Goal: Transaction & Acquisition: Purchase product/service

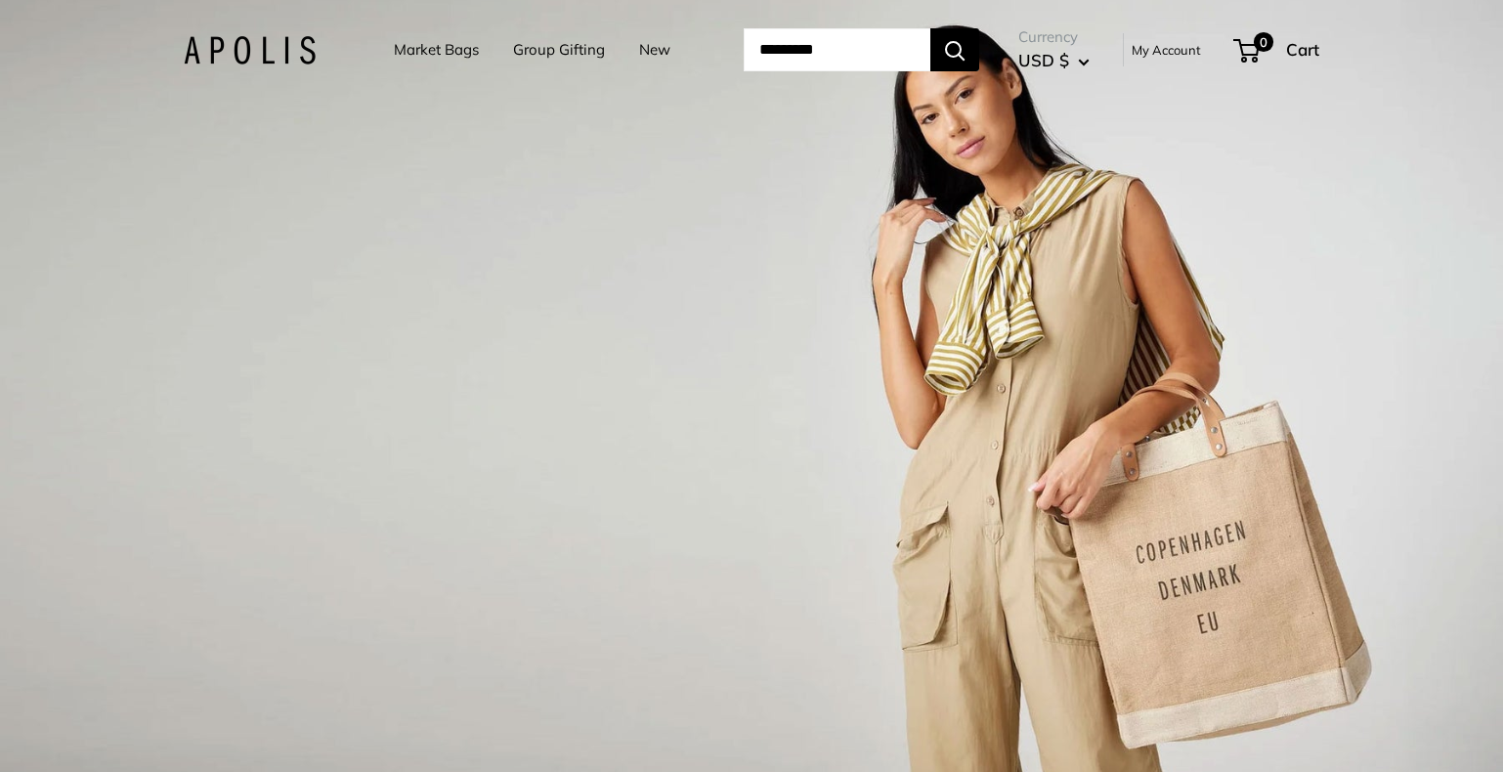
click at [414, 46] on link "Market Bags" at bounding box center [436, 49] width 85 height 27
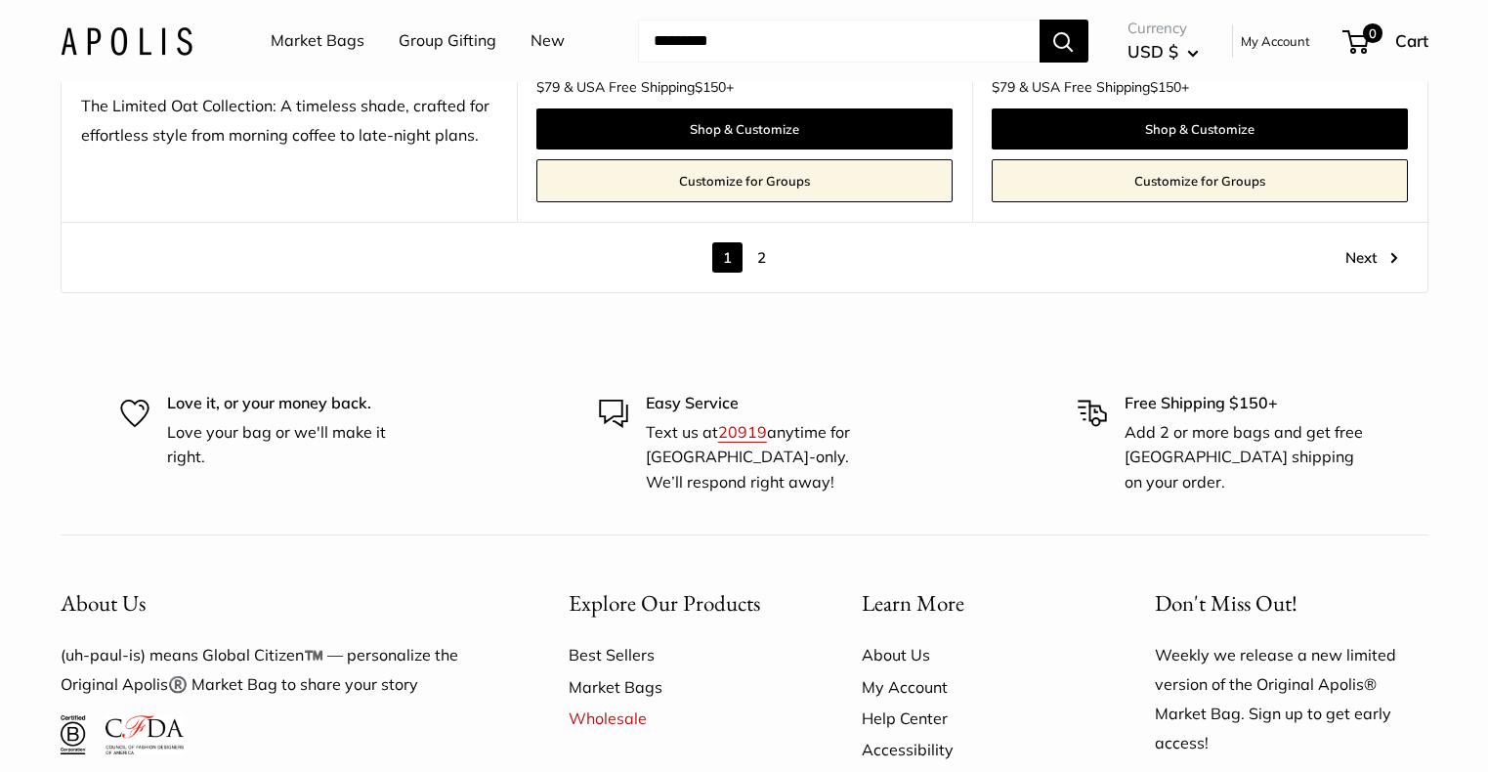
scroll to position [11383, 0]
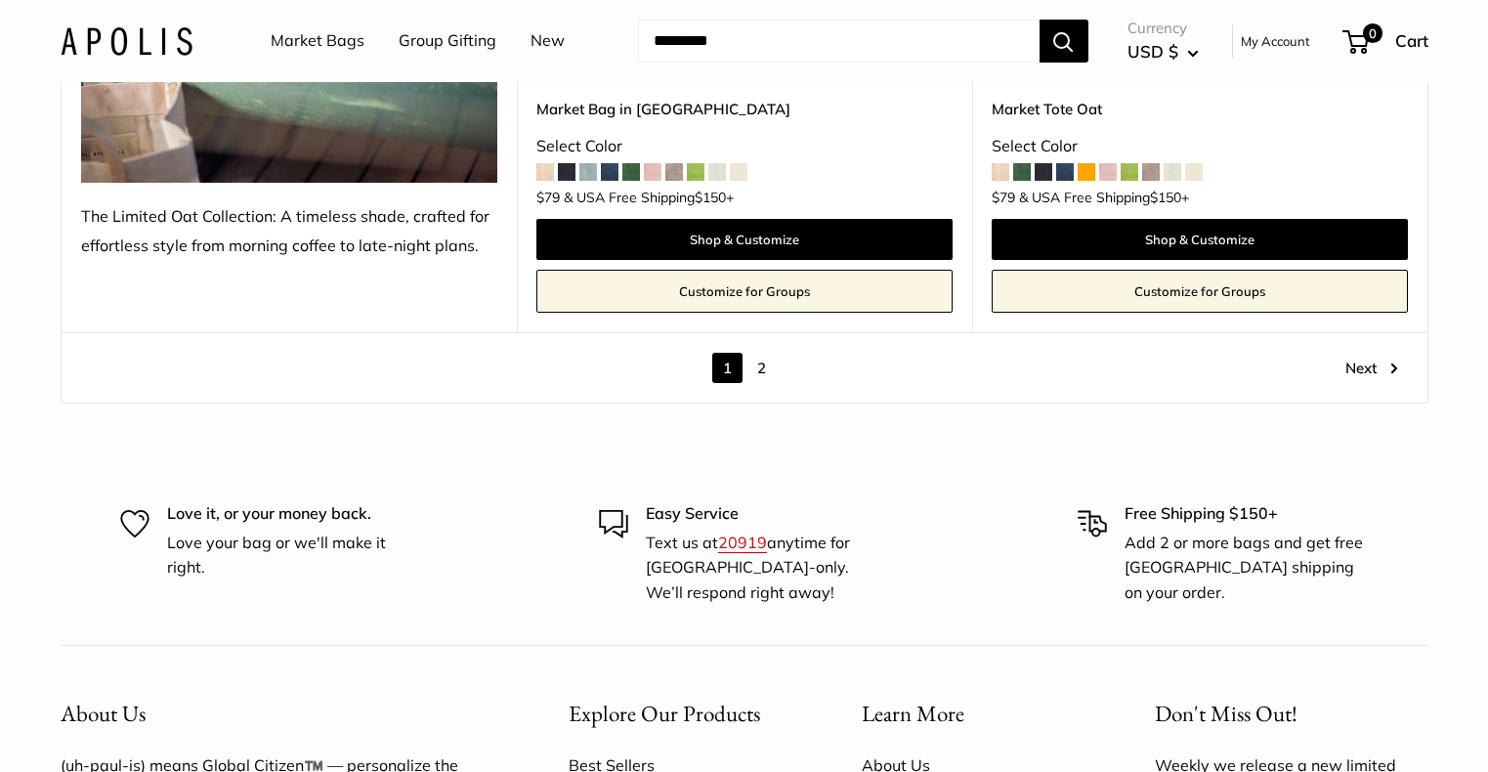
click at [758, 353] on link "2" at bounding box center [762, 368] width 30 height 30
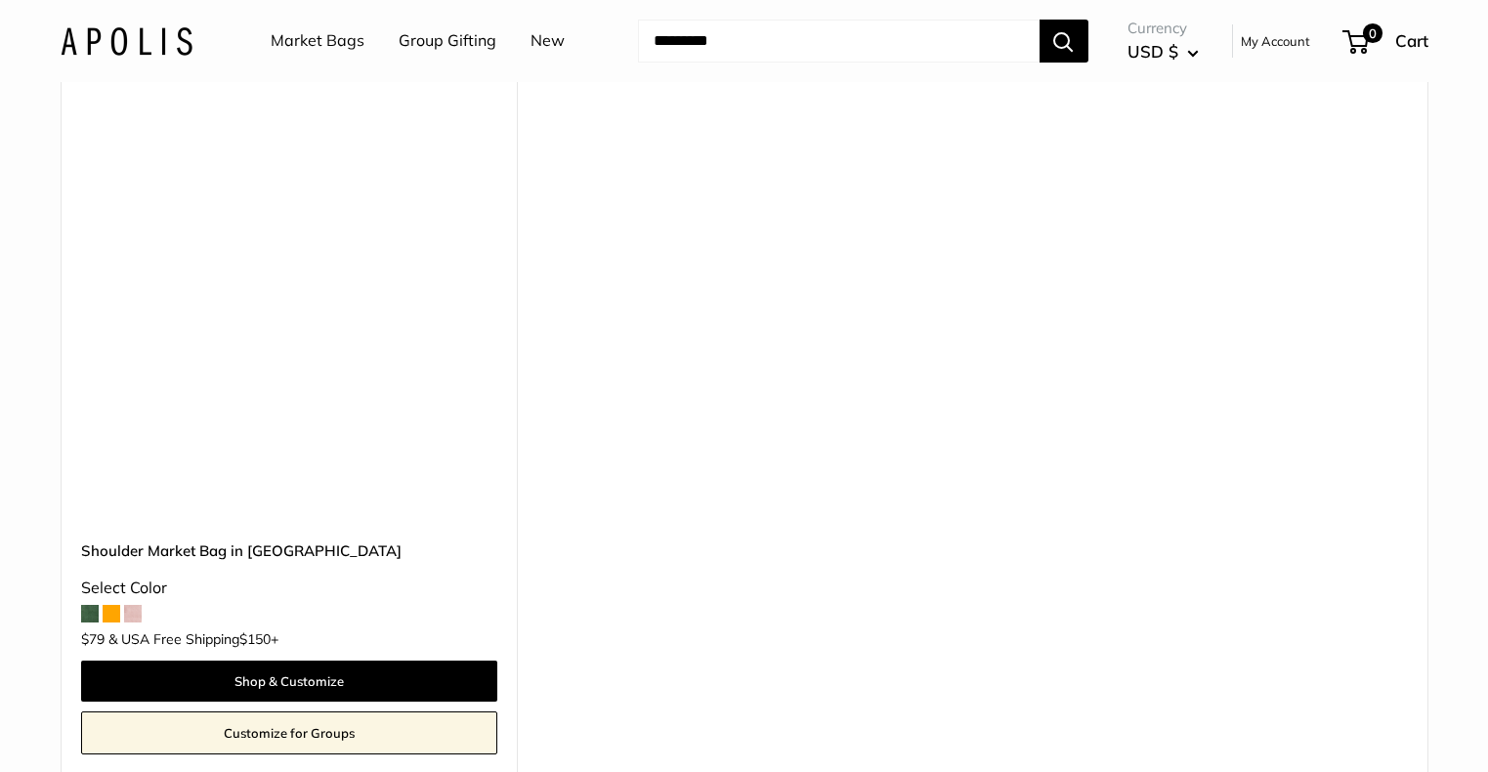
scroll to position [2639, 0]
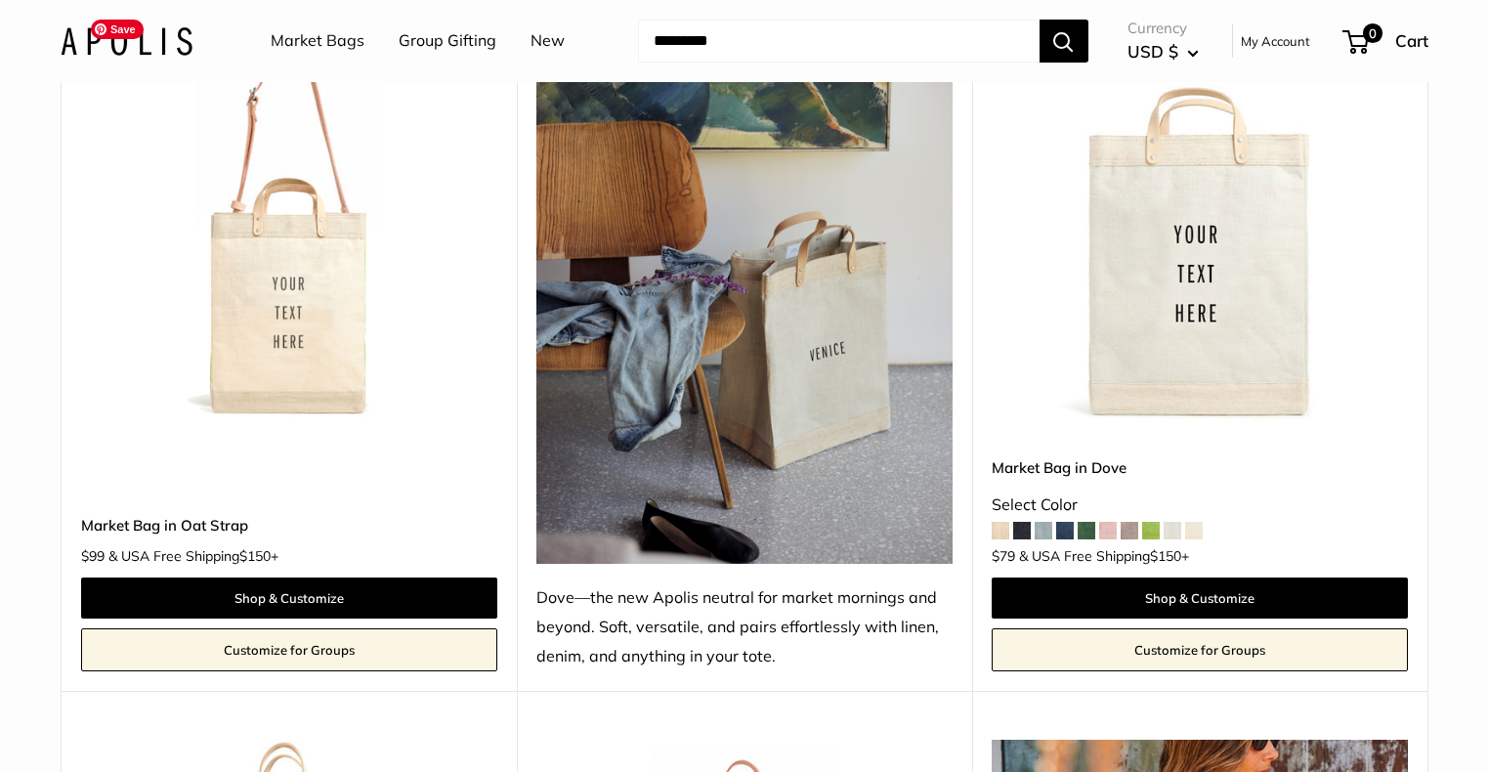
scroll to position [345, 0]
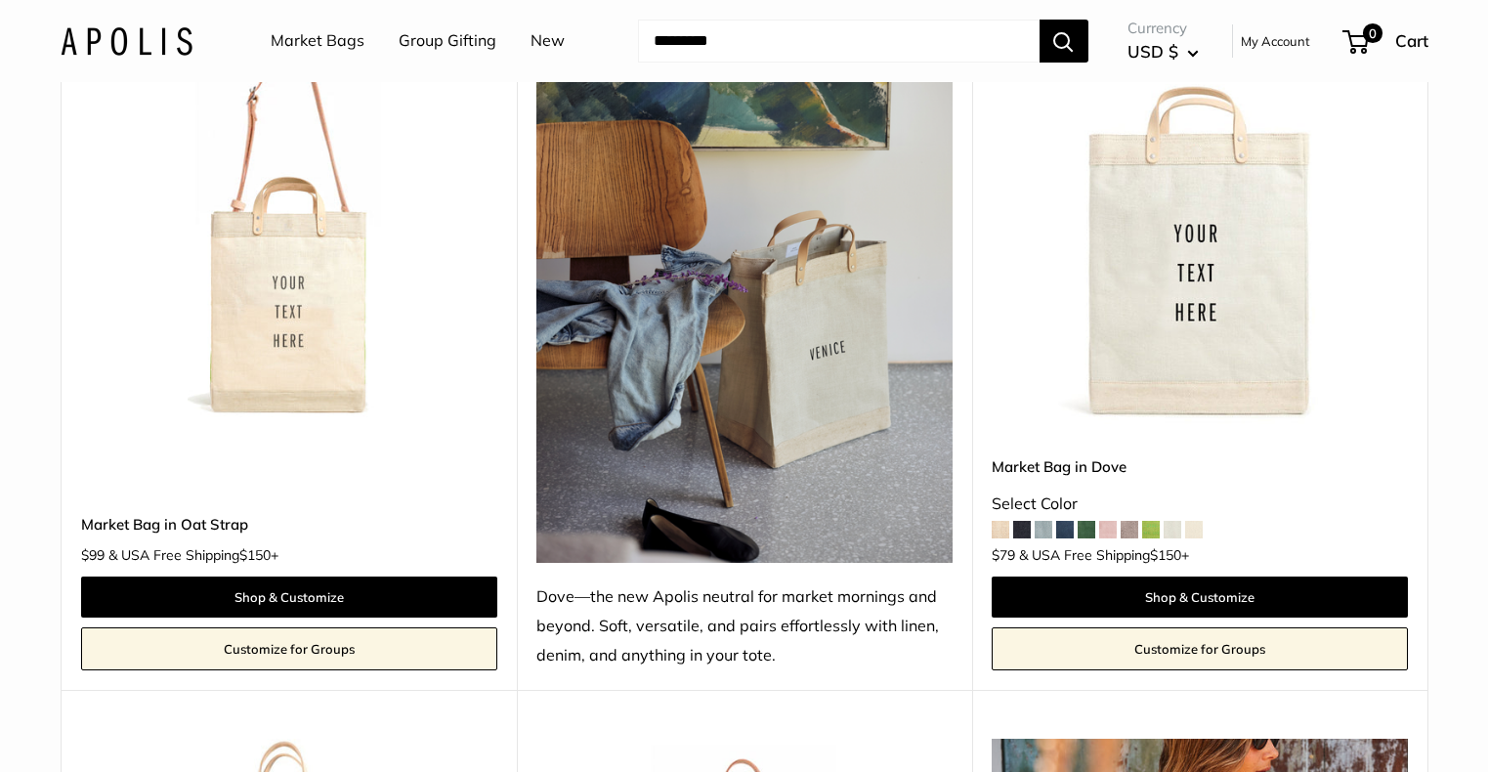
click at [1025, 527] on span at bounding box center [1022, 530] width 18 height 18
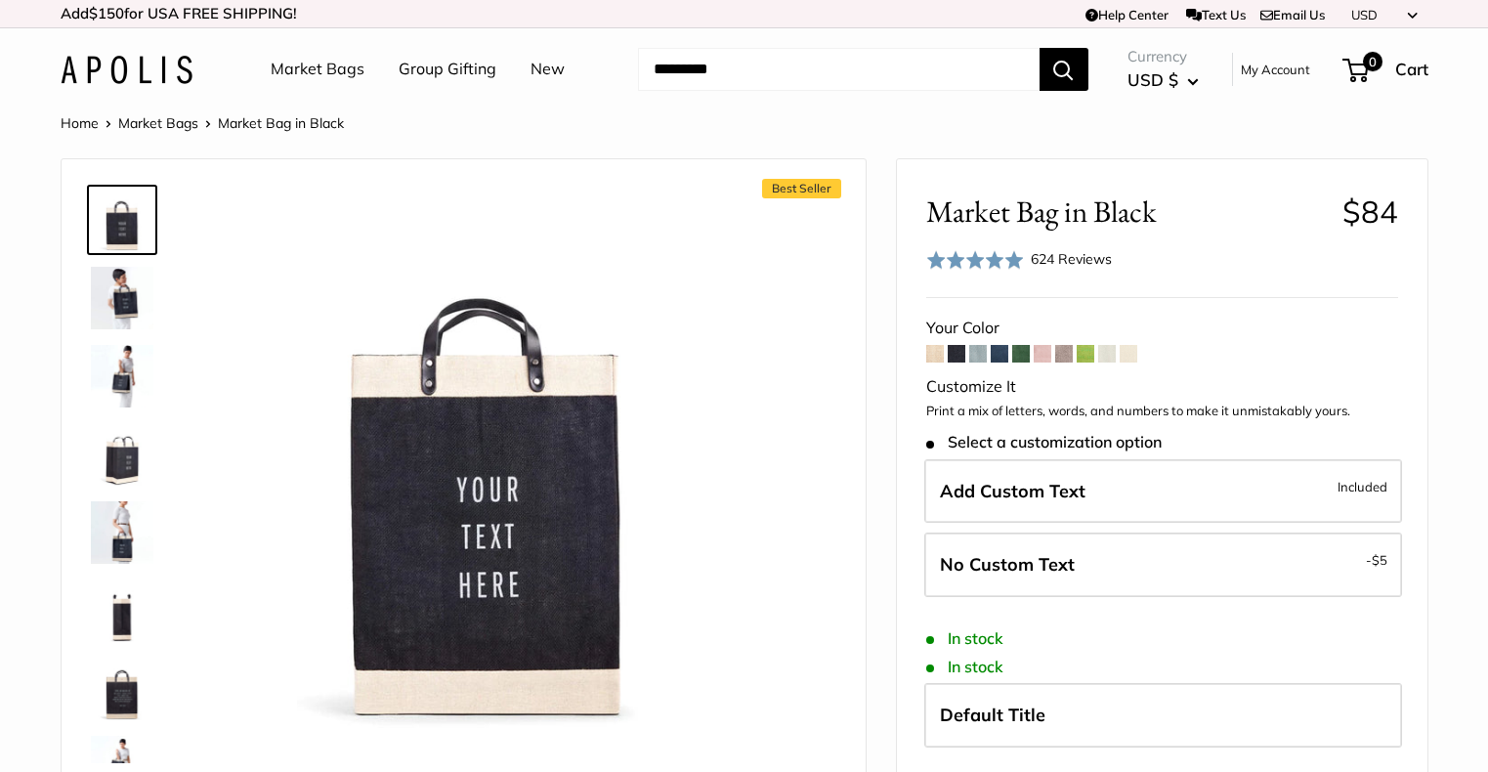
click at [122, 298] on img at bounding box center [122, 298] width 63 height 63
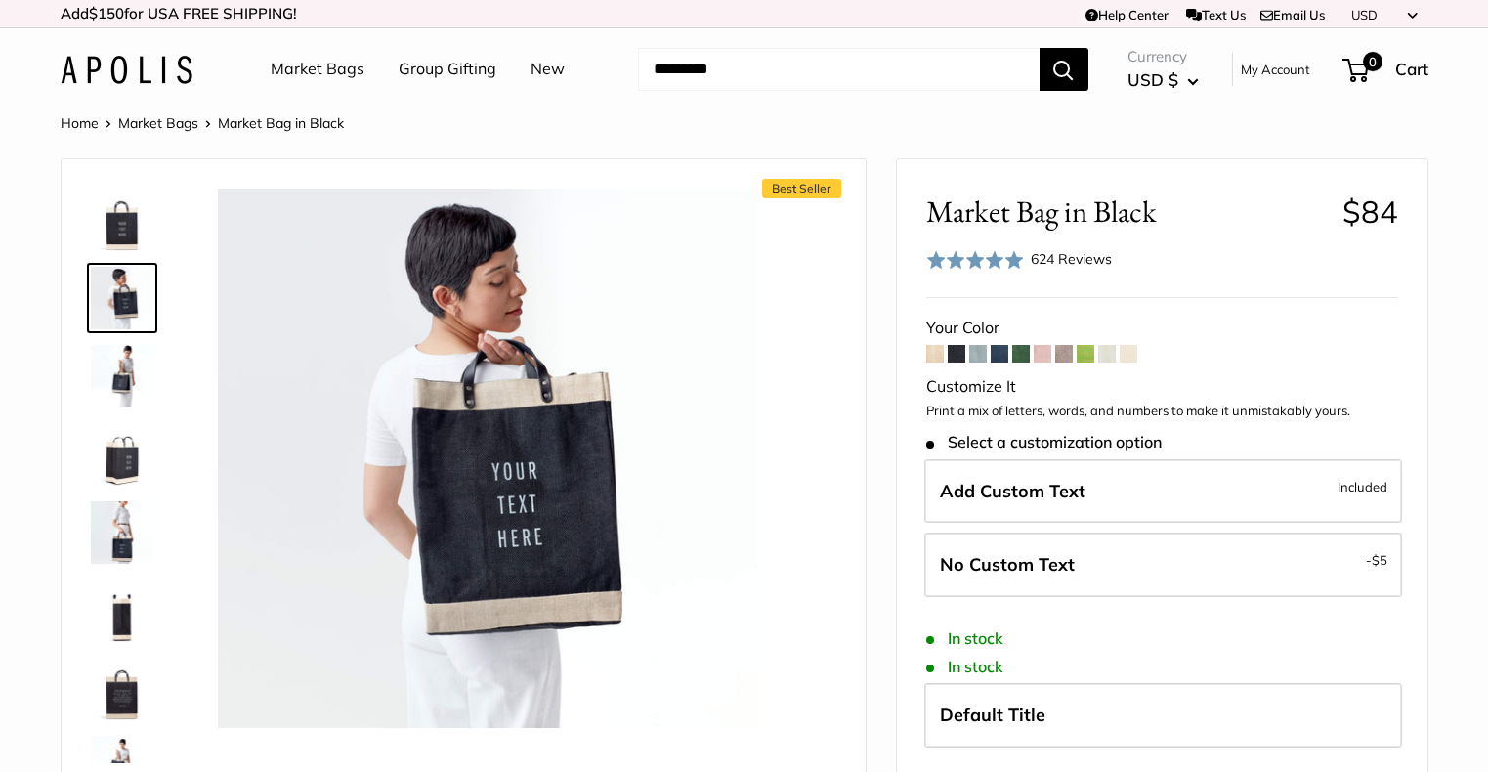
click at [122, 387] on img at bounding box center [122, 376] width 63 height 63
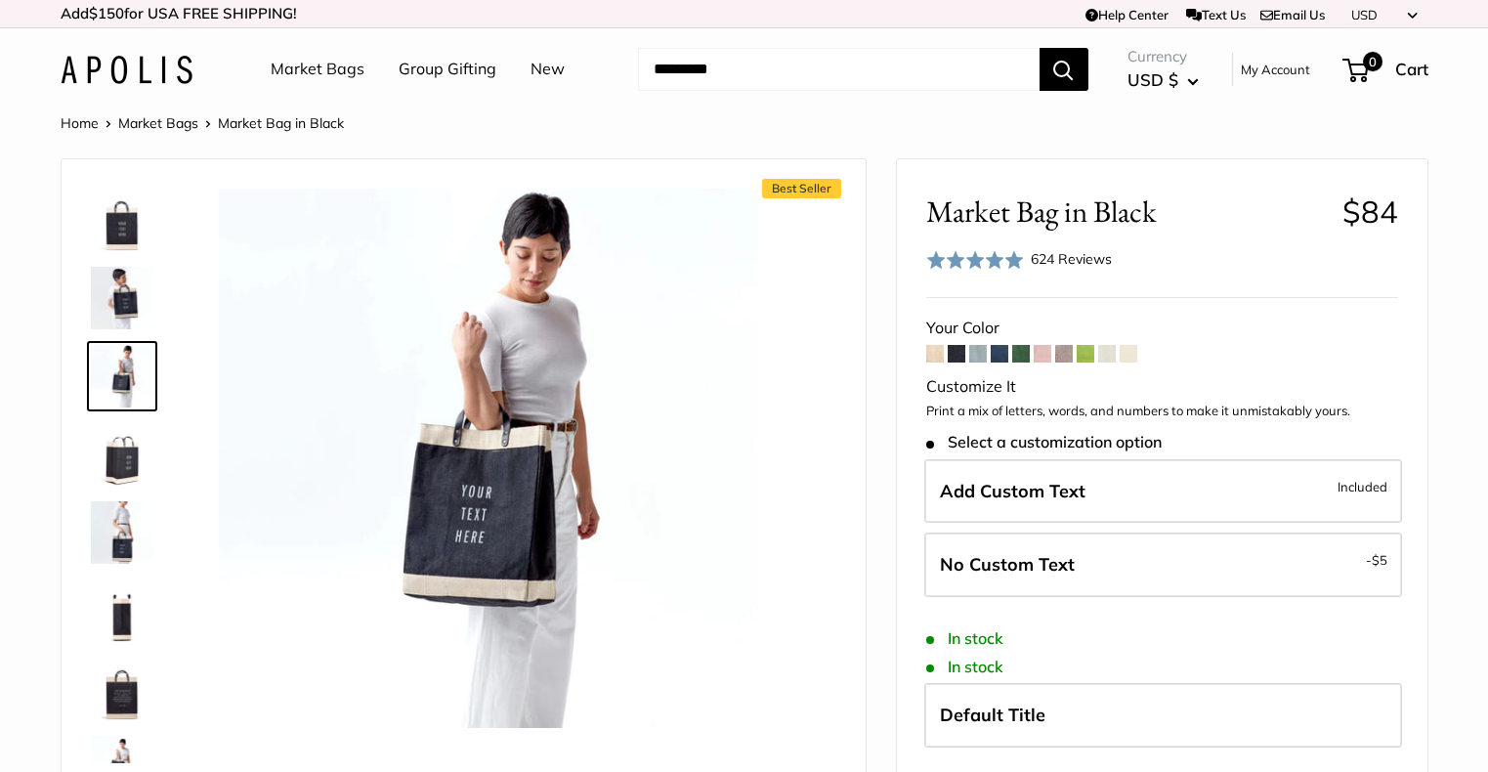
click at [112, 461] on img at bounding box center [122, 454] width 63 height 63
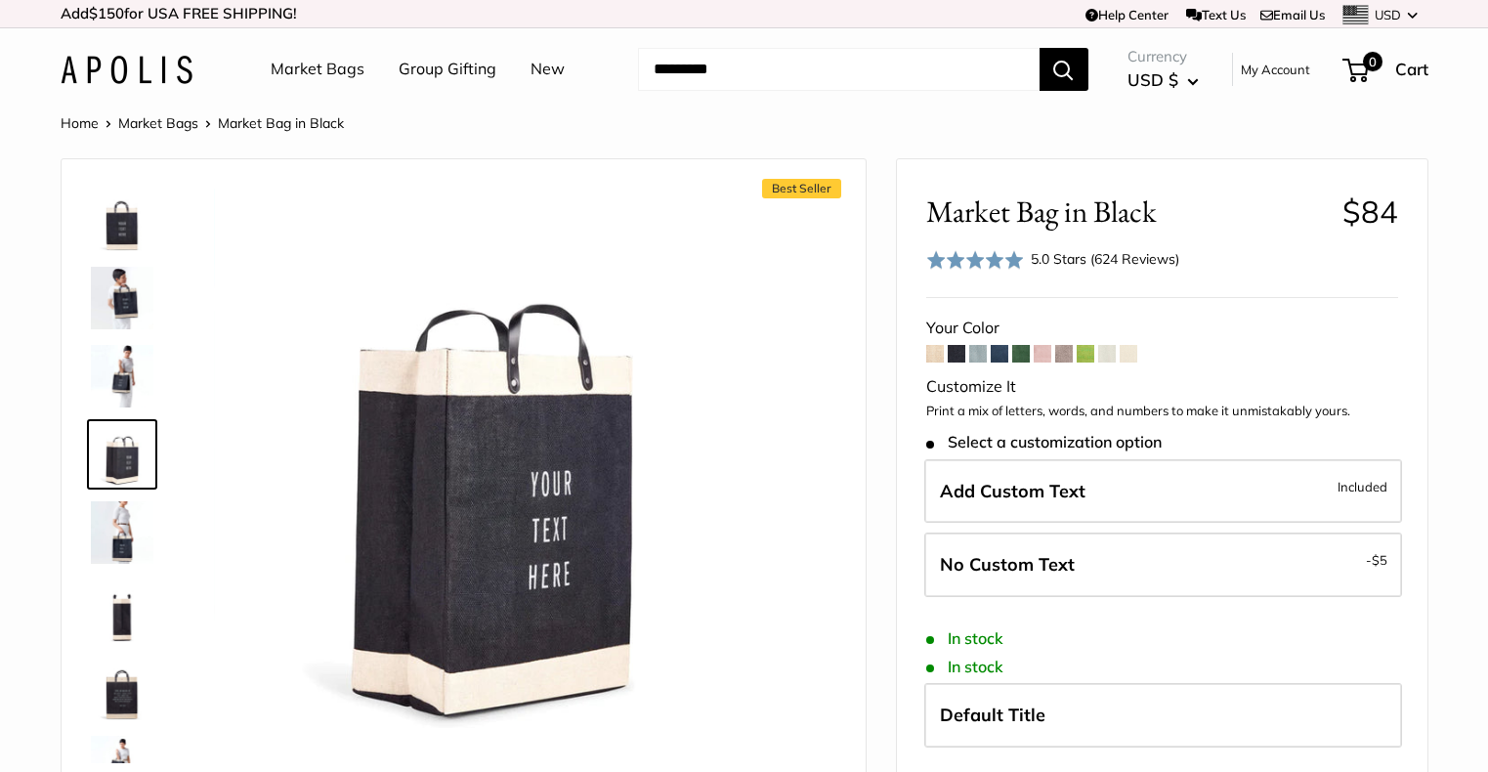
click at [116, 518] on img at bounding box center [122, 532] width 63 height 63
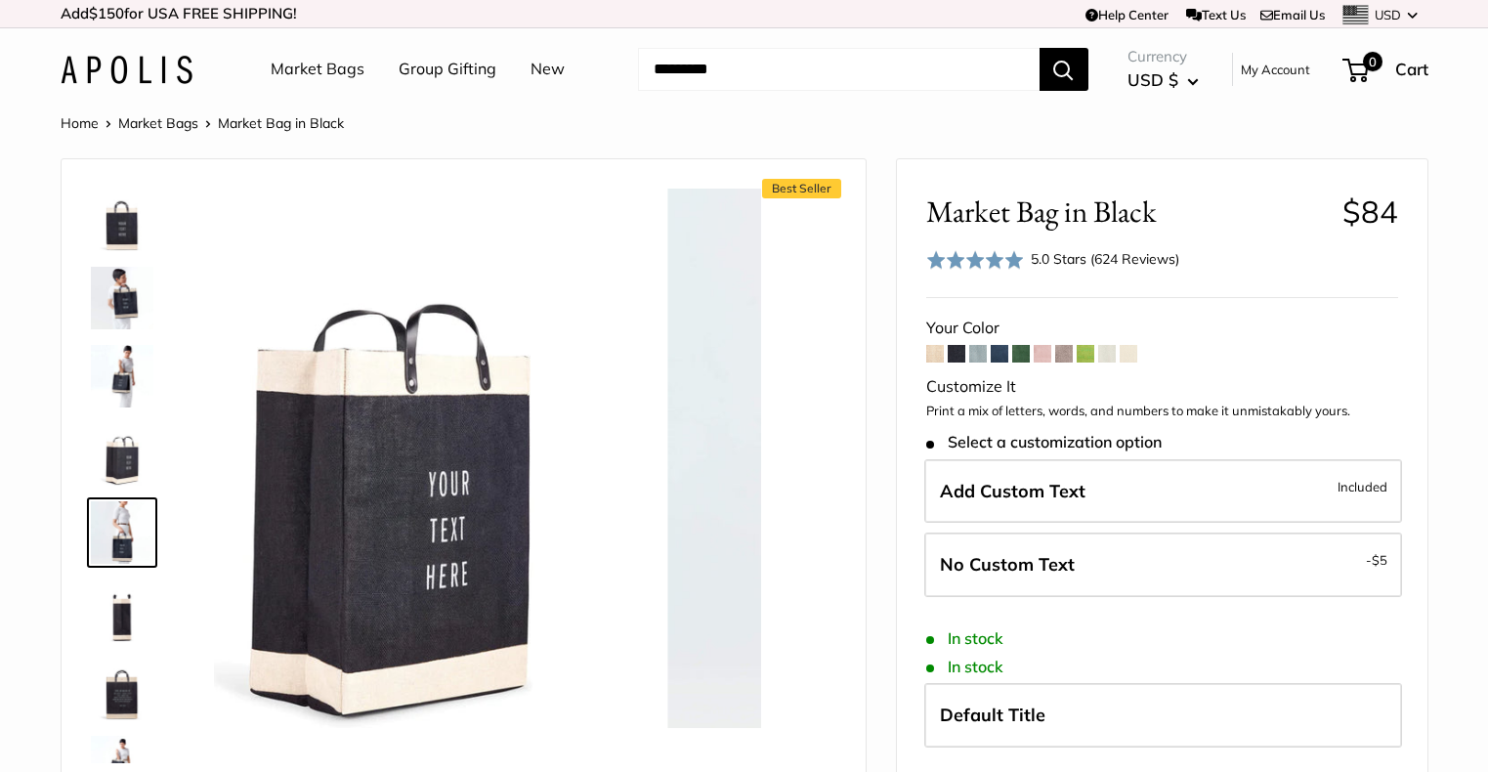
scroll to position [61, 0]
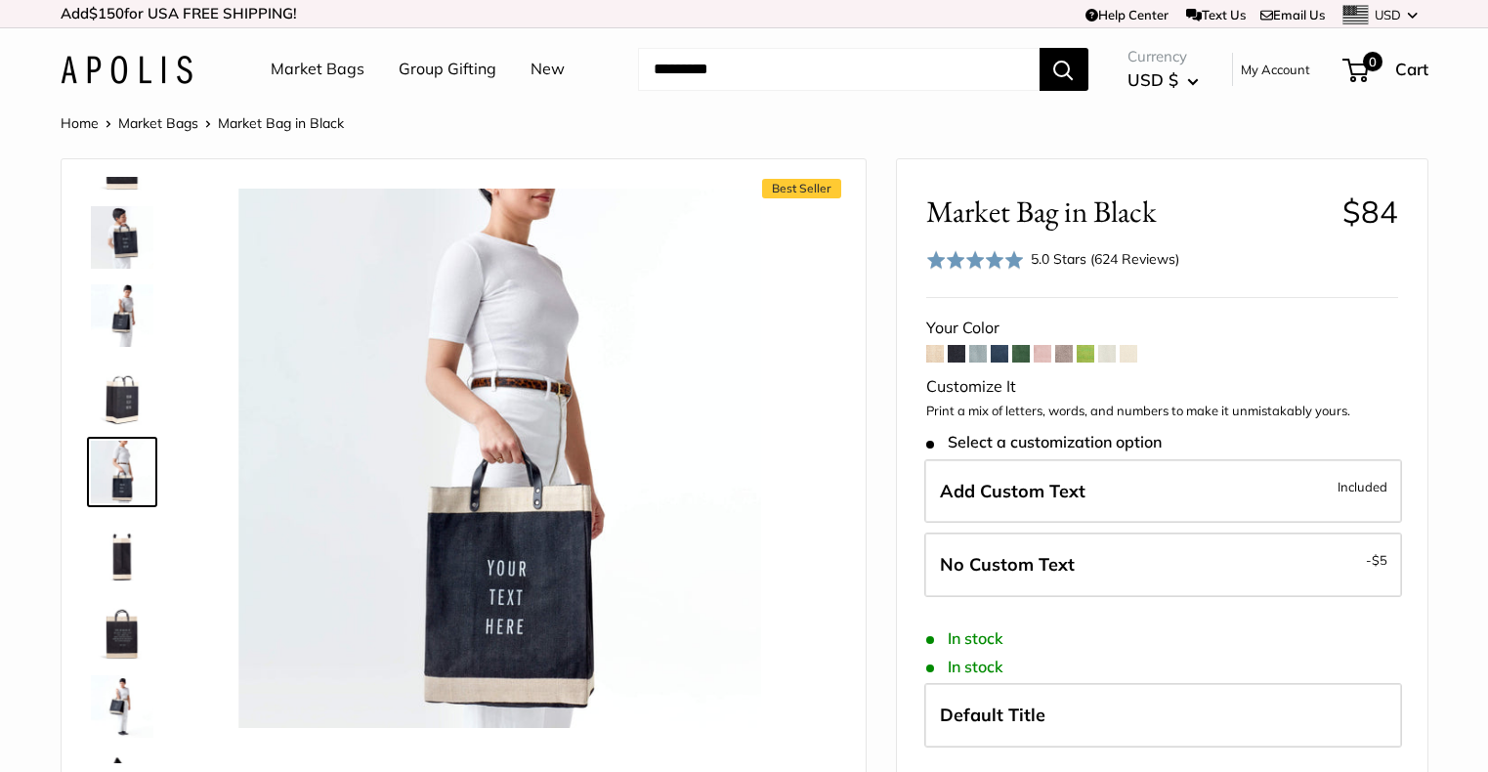
click at [117, 555] on img at bounding box center [122, 550] width 63 height 63
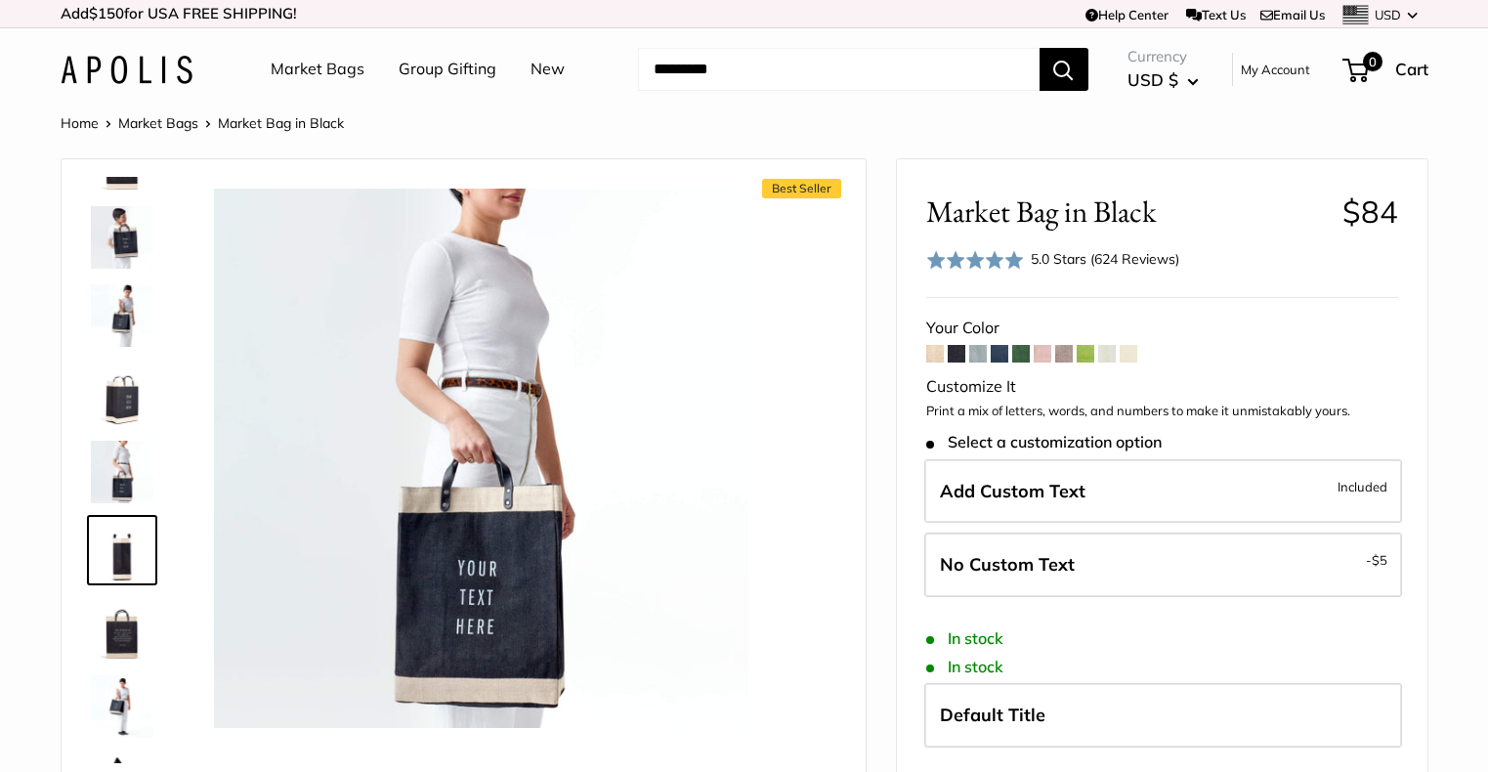
scroll to position [139, 0]
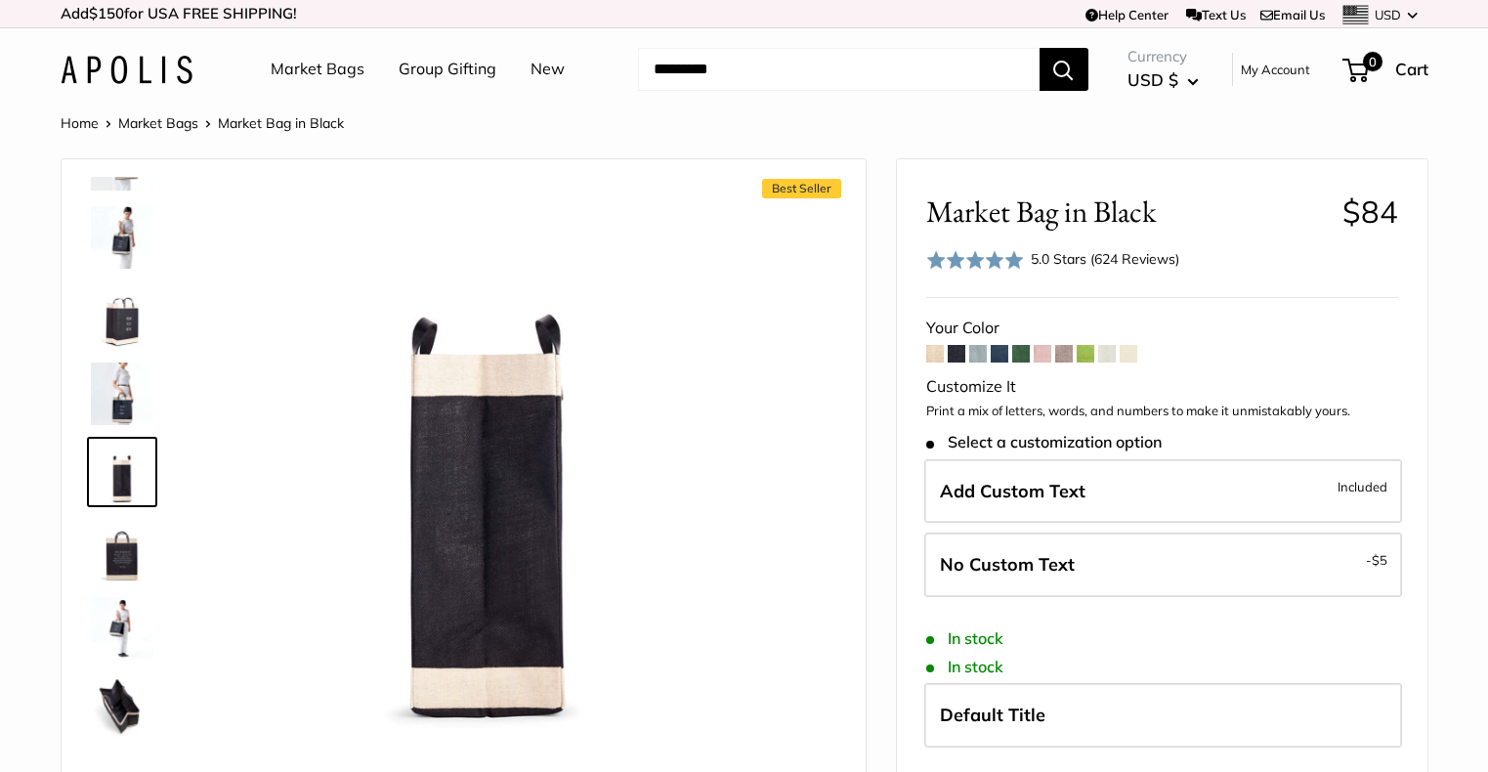
click at [120, 551] on img at bounding box center [122, 550] width 63 height 63
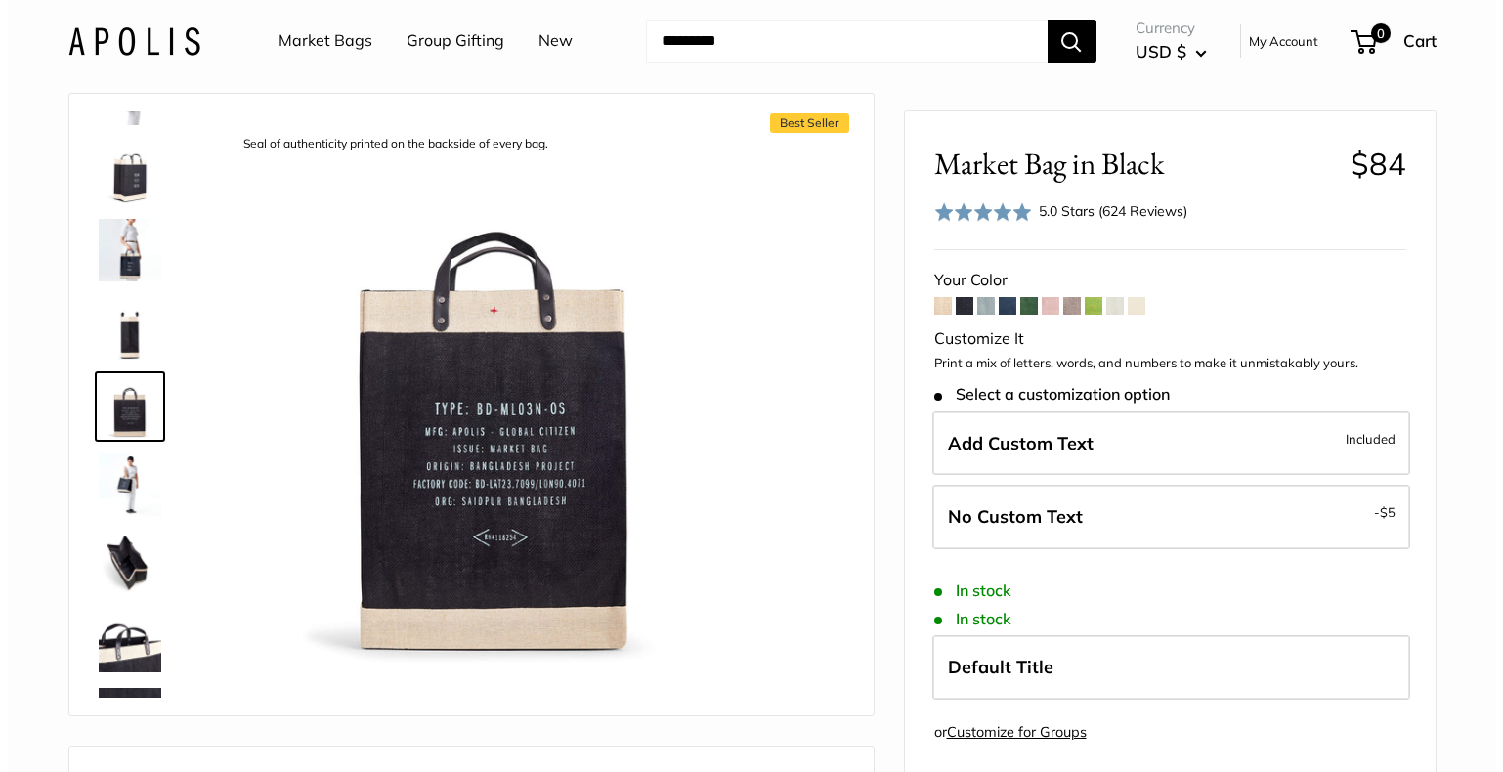
scroll to position [71, 0]
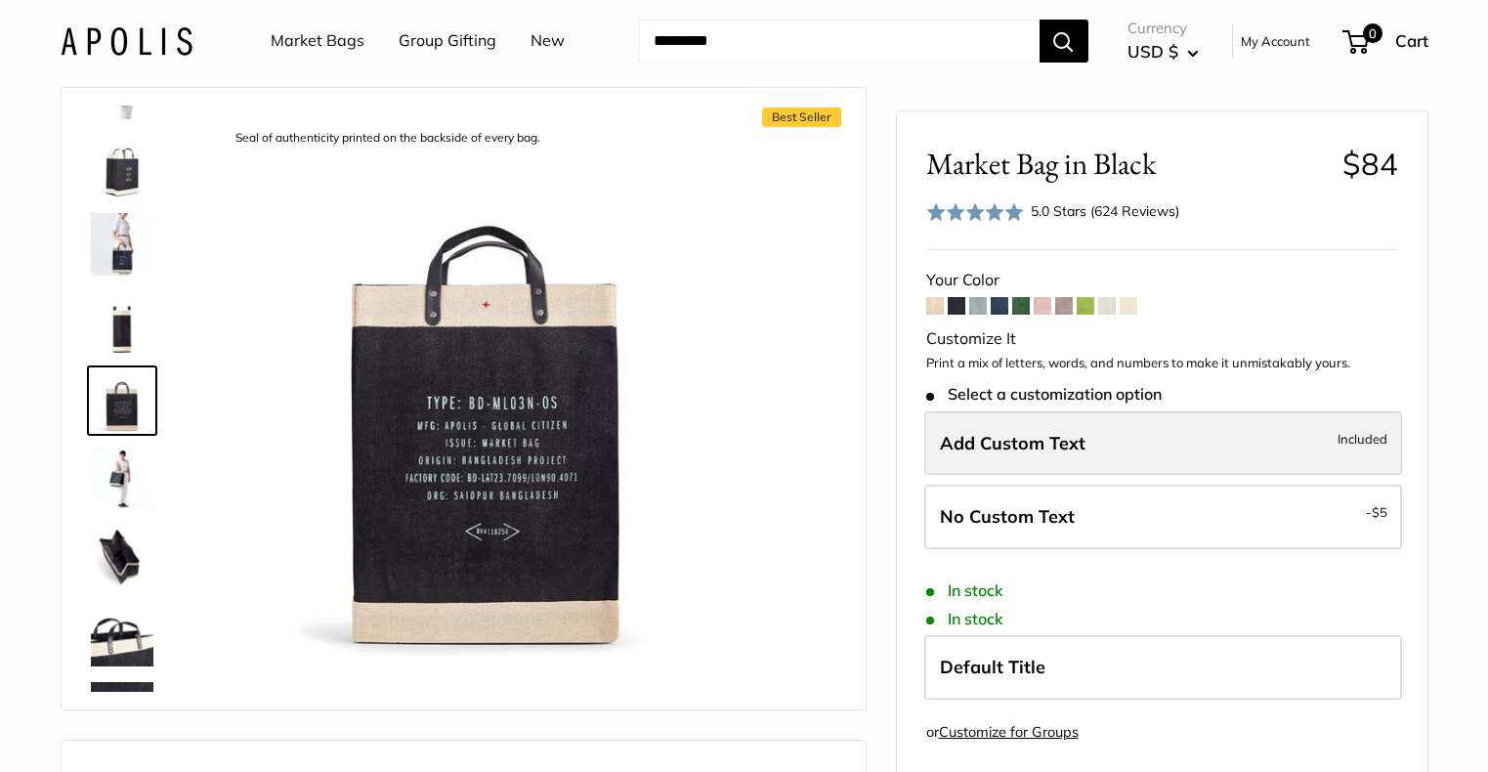
click at [1024, 424] on label "Add Custom Text Included" at bounding box center [1163, 442] width 478 height 64
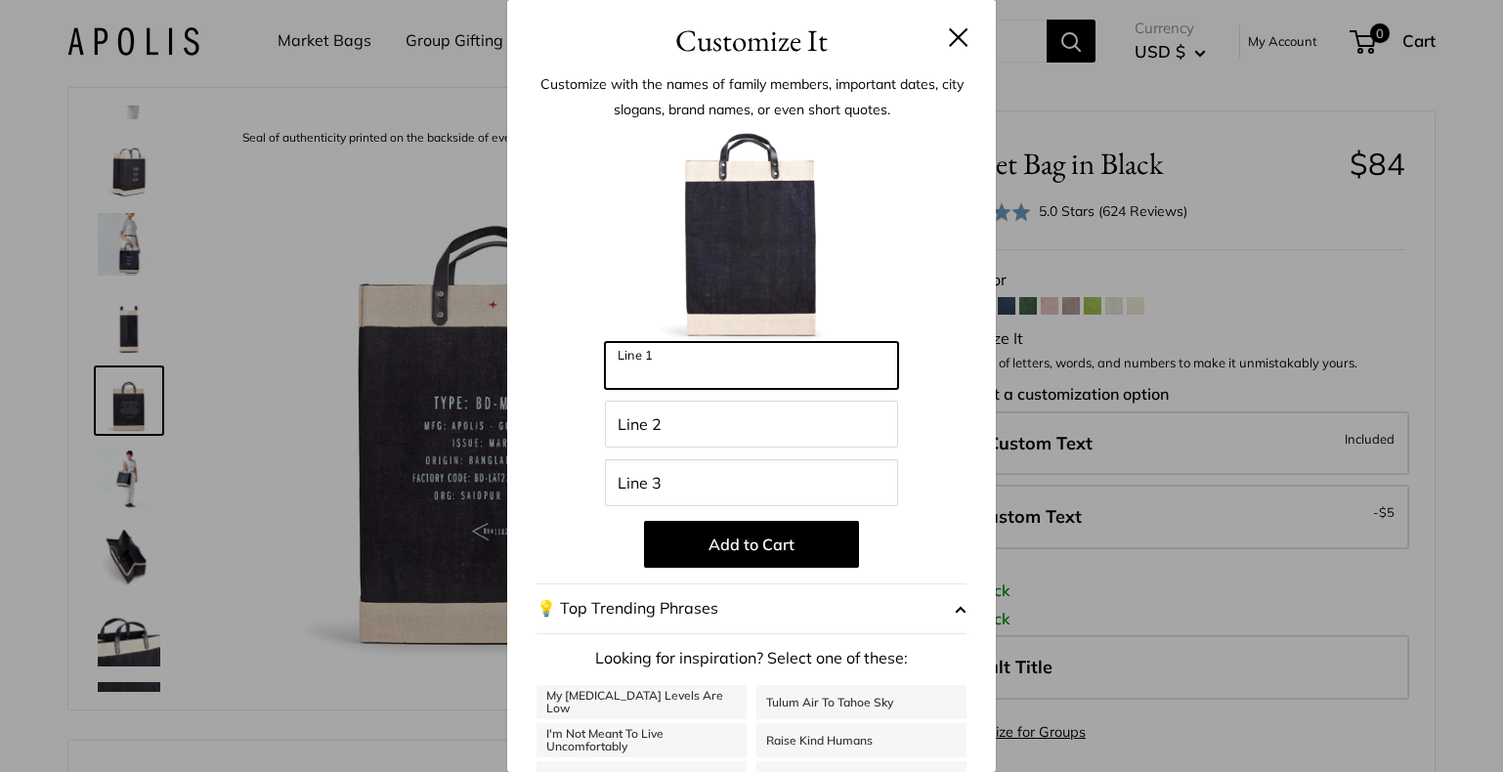
click at [799, 369] on input "Line 1" at bounding box center [751, 365] width 293 height 47
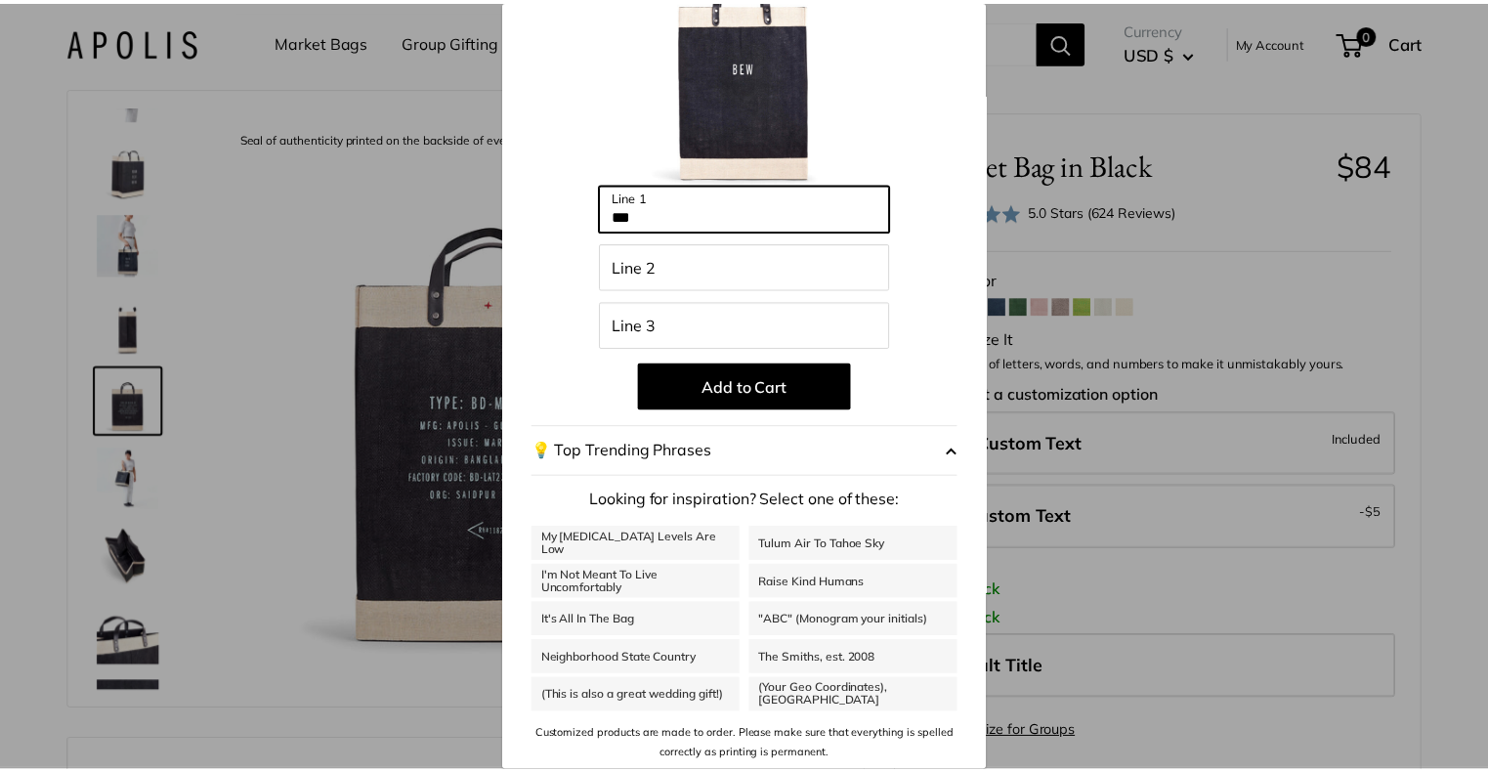
scroll to position [155, 0]
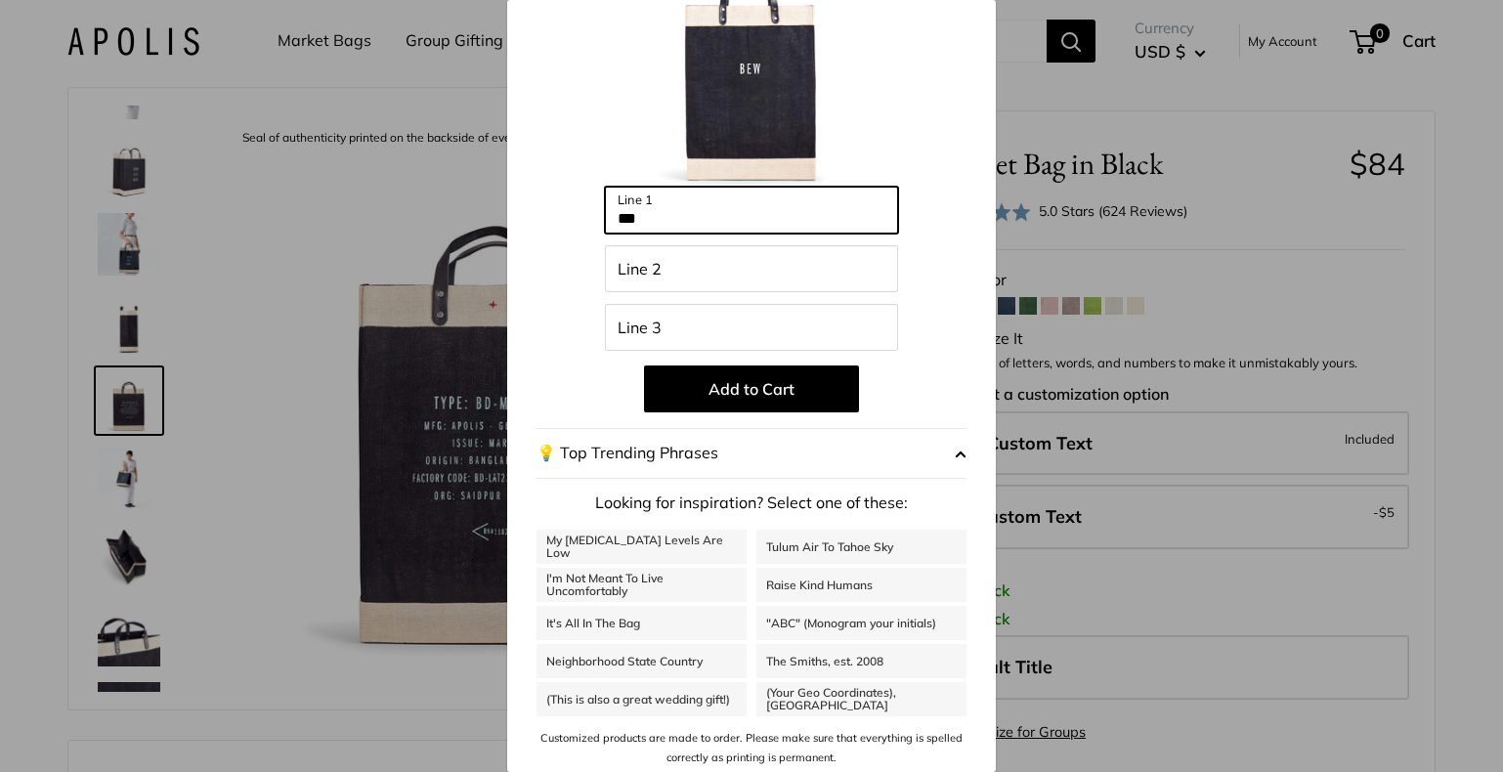
type input "***"
click at [1284, 350] on div "Customize It Customize with the names of family members, important dates, city …" at bounding box center [751, 386] width 1503 height 772
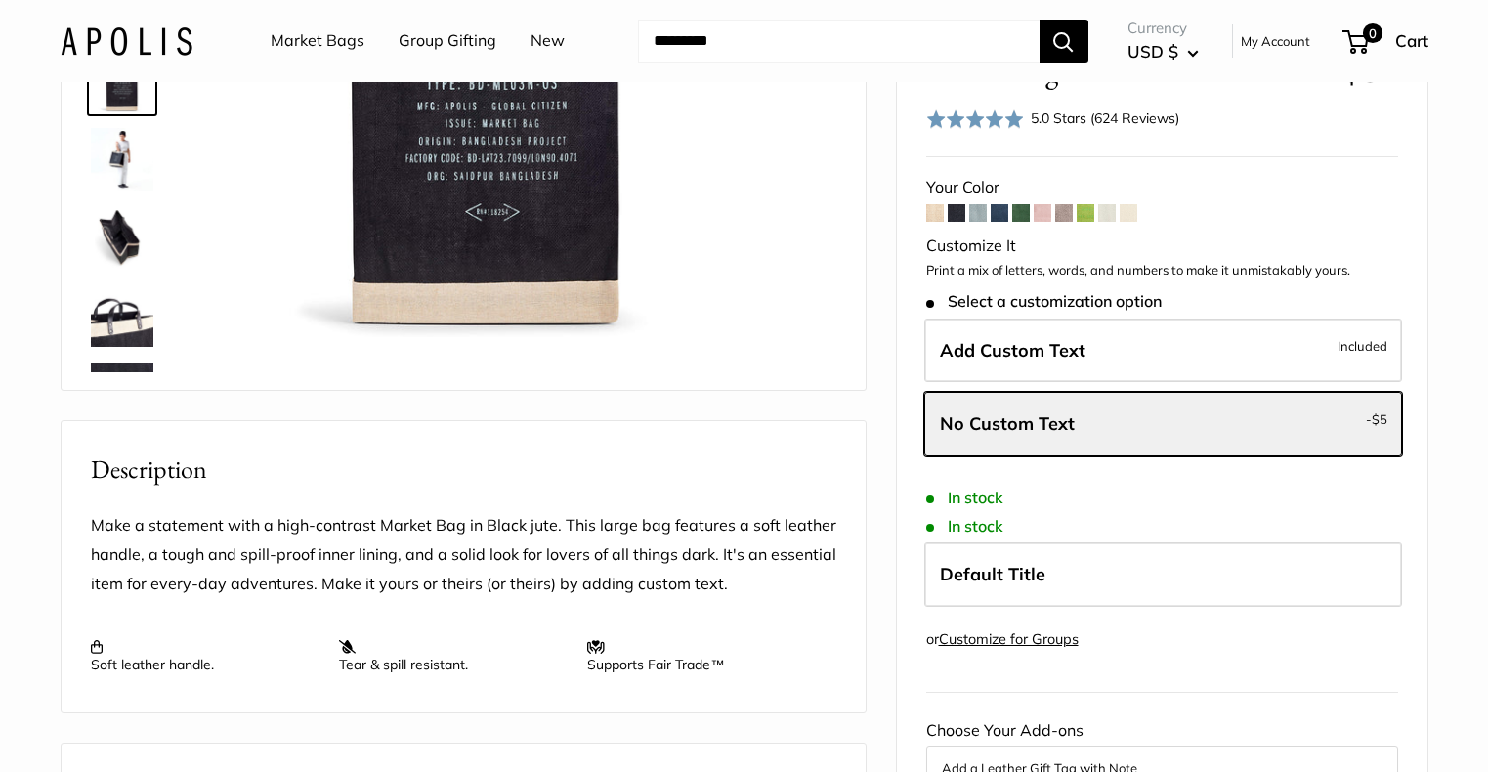
scroll to position [456, 0]
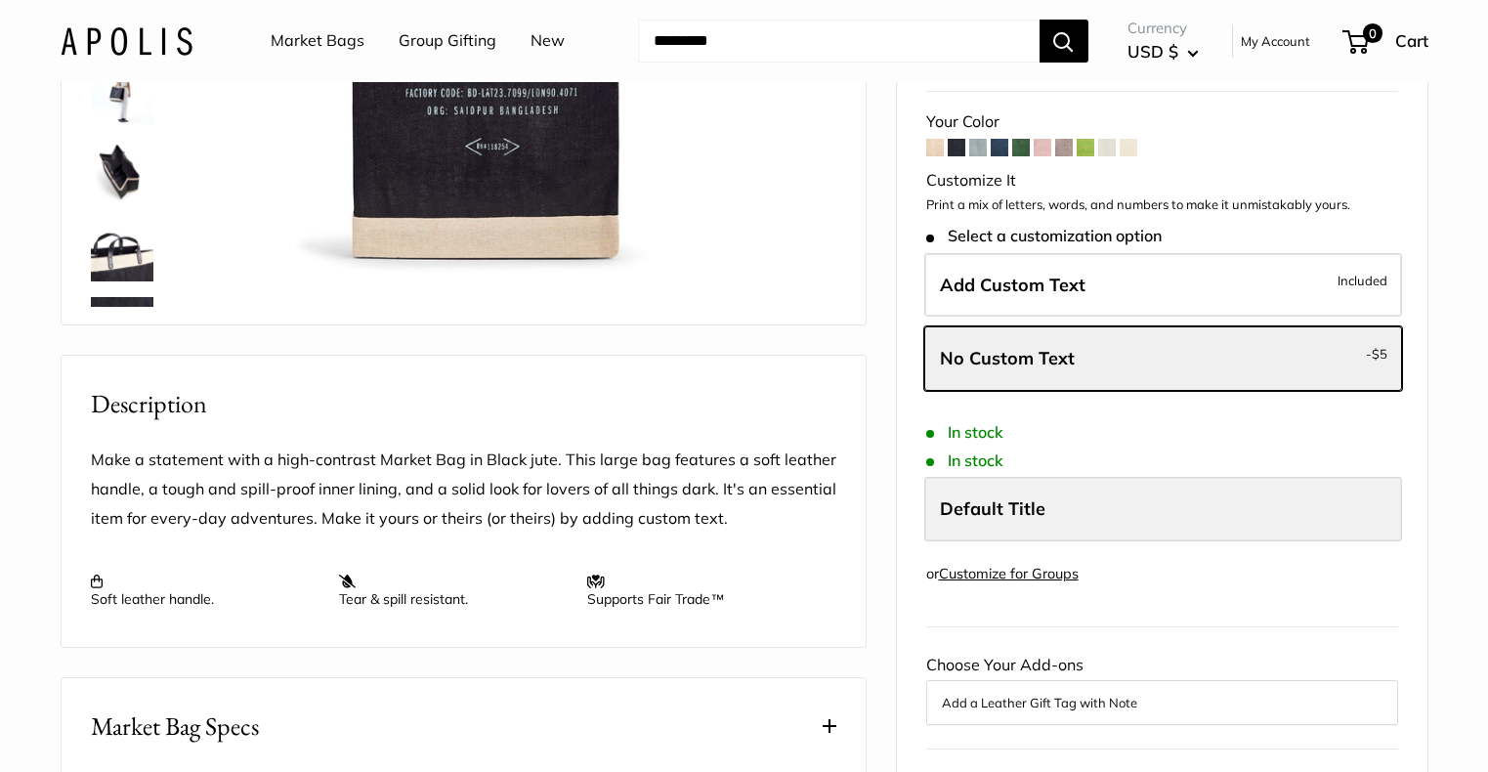
click at [982, 520] on span "Default Title" at bounding box center [993, 508] width 106 height 22
click at [953, 518] on span "Default Title" at bounding box center [993, 508] width 106 height 22
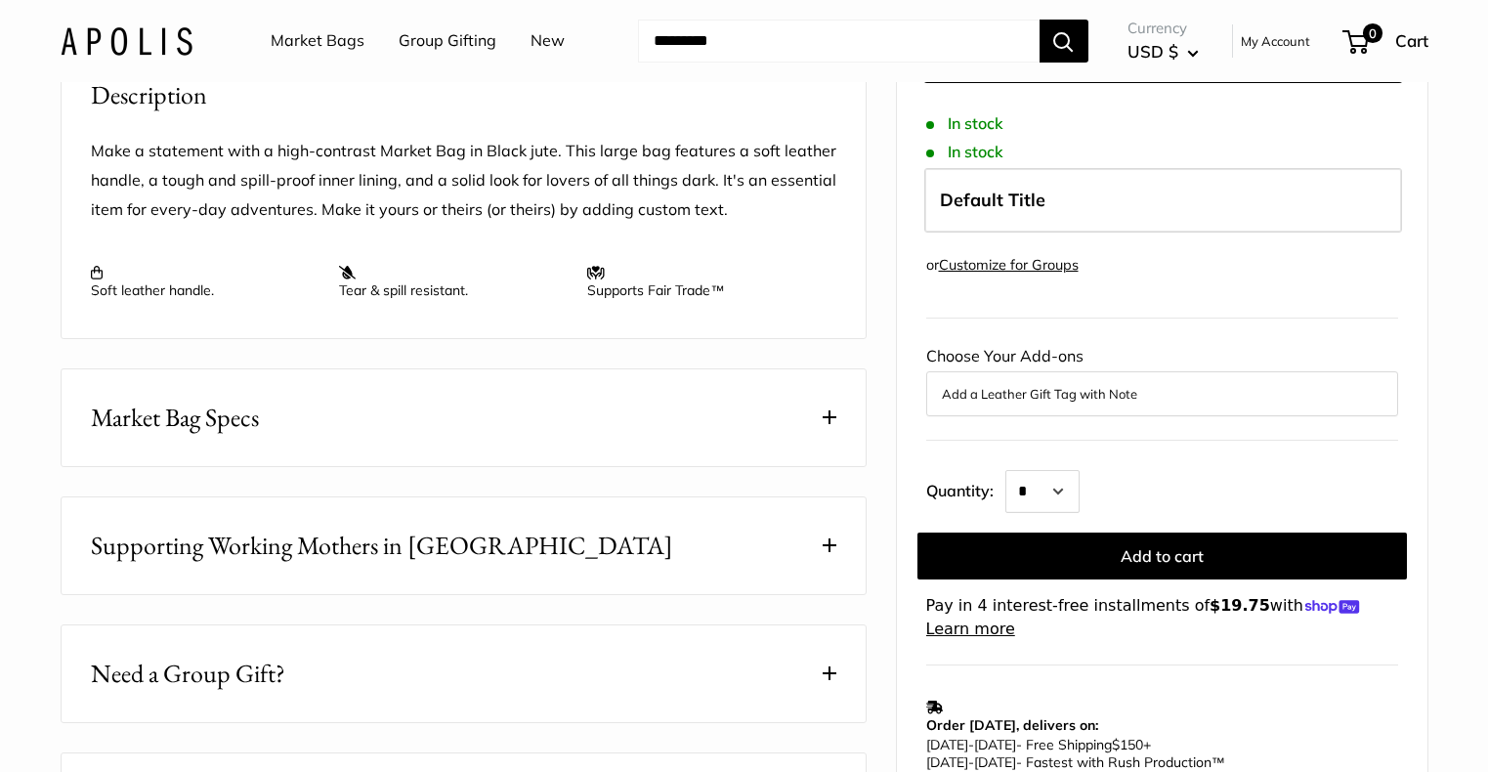
scroll to position [803, 0]
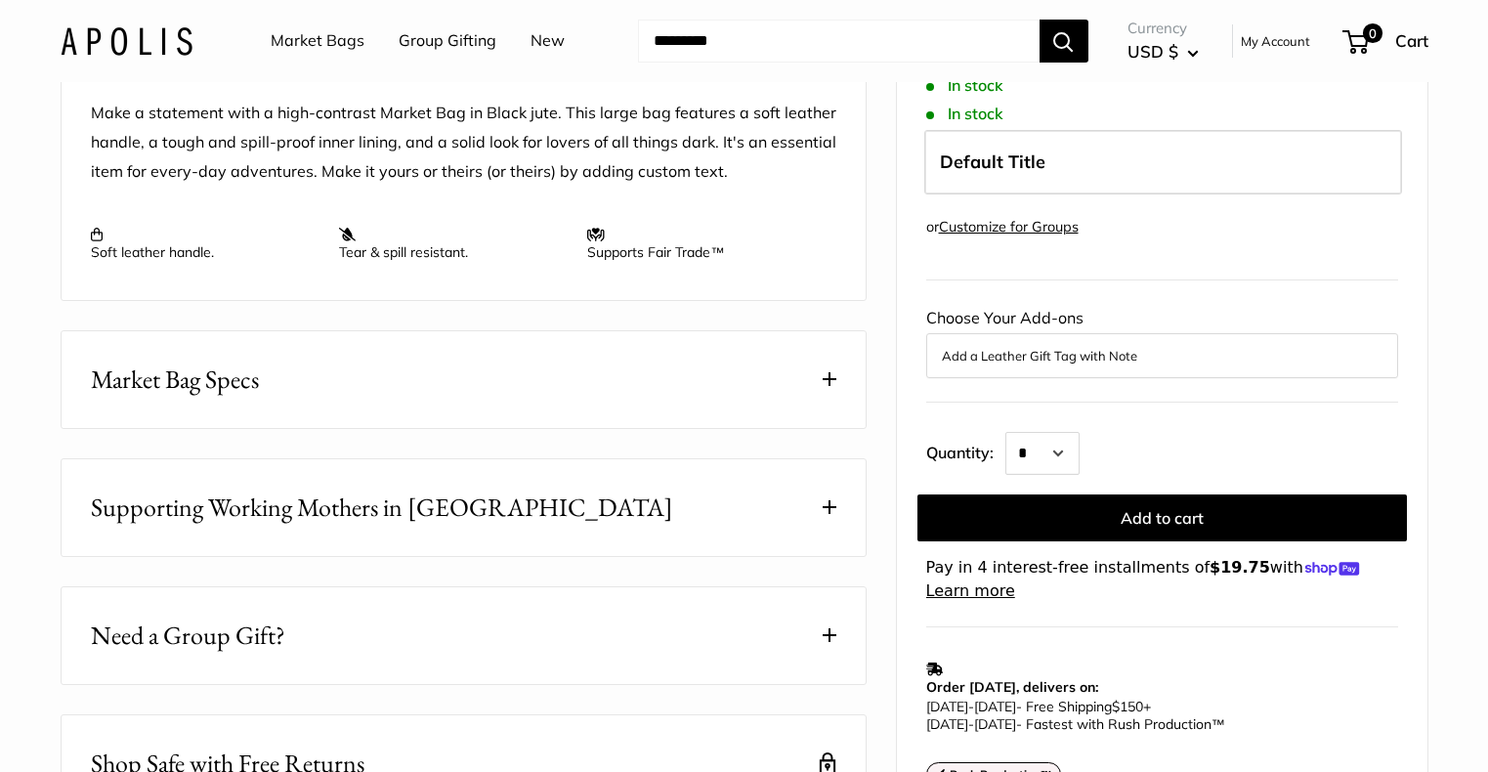
click at [843, 396] on button "Market Bag Specs" at bounding box center [464, 379] width 804 height 97
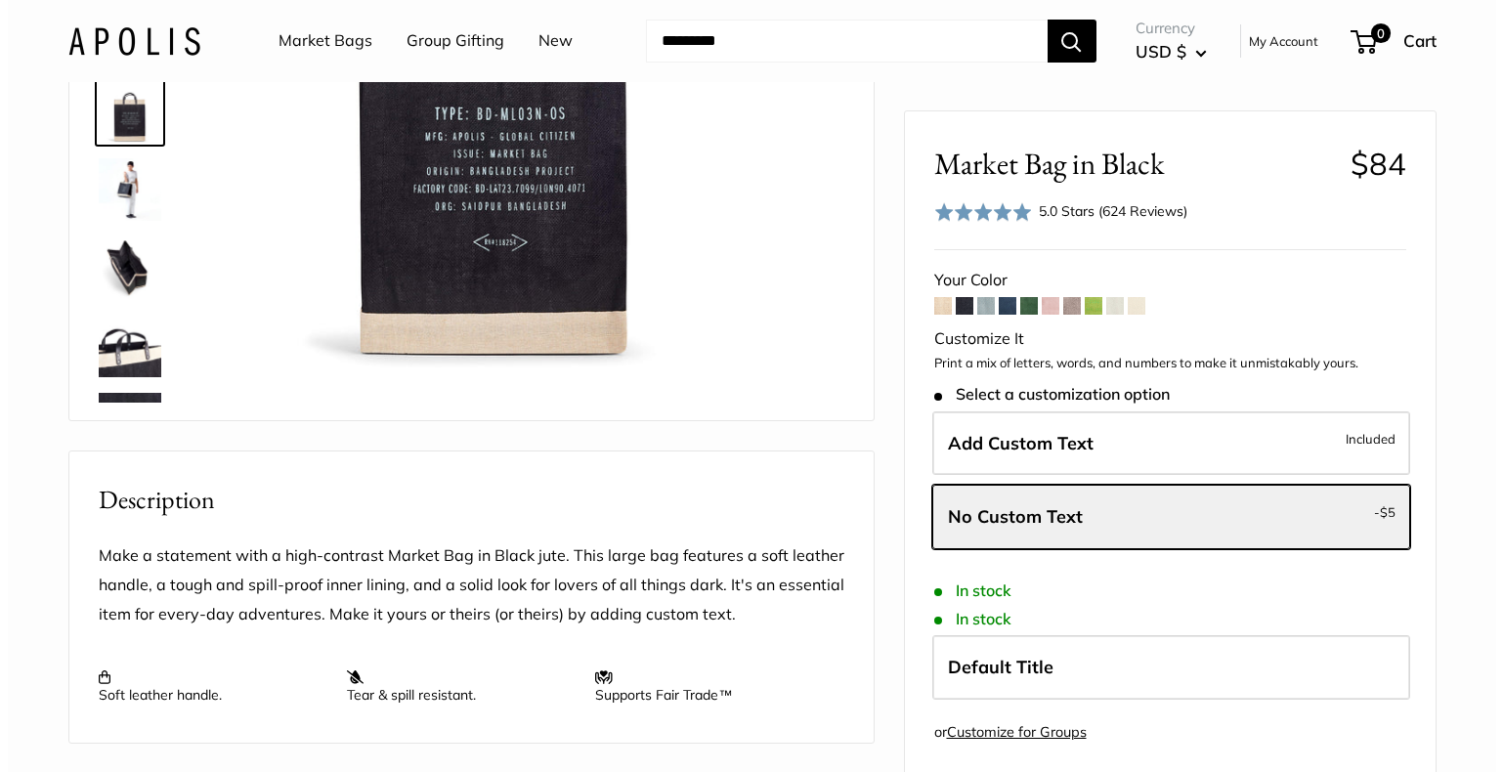
scroll to position [361, 0]
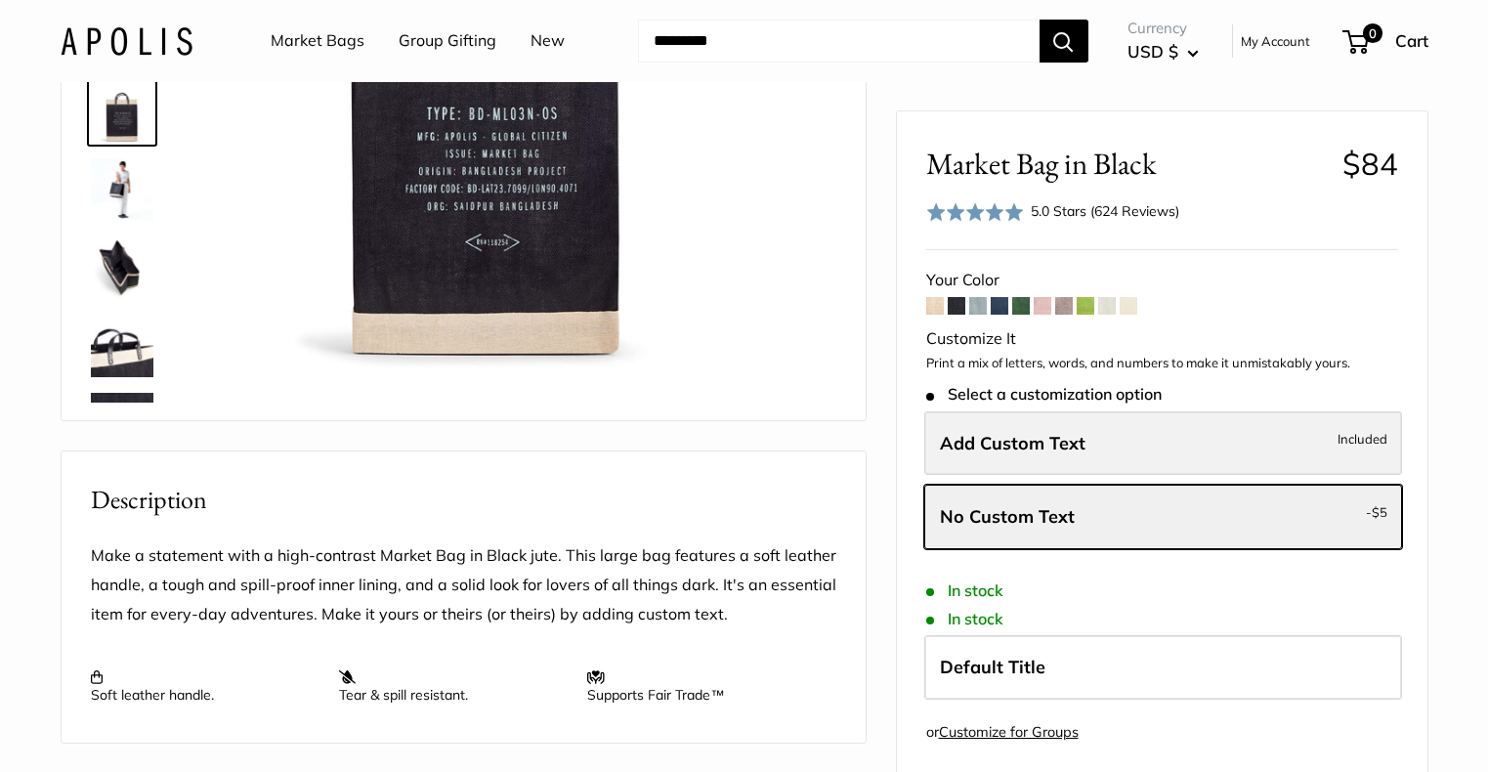
click at [1011, 449] on span "Add Custom Text" at bounding box center [1013, 442] width 146 height 22
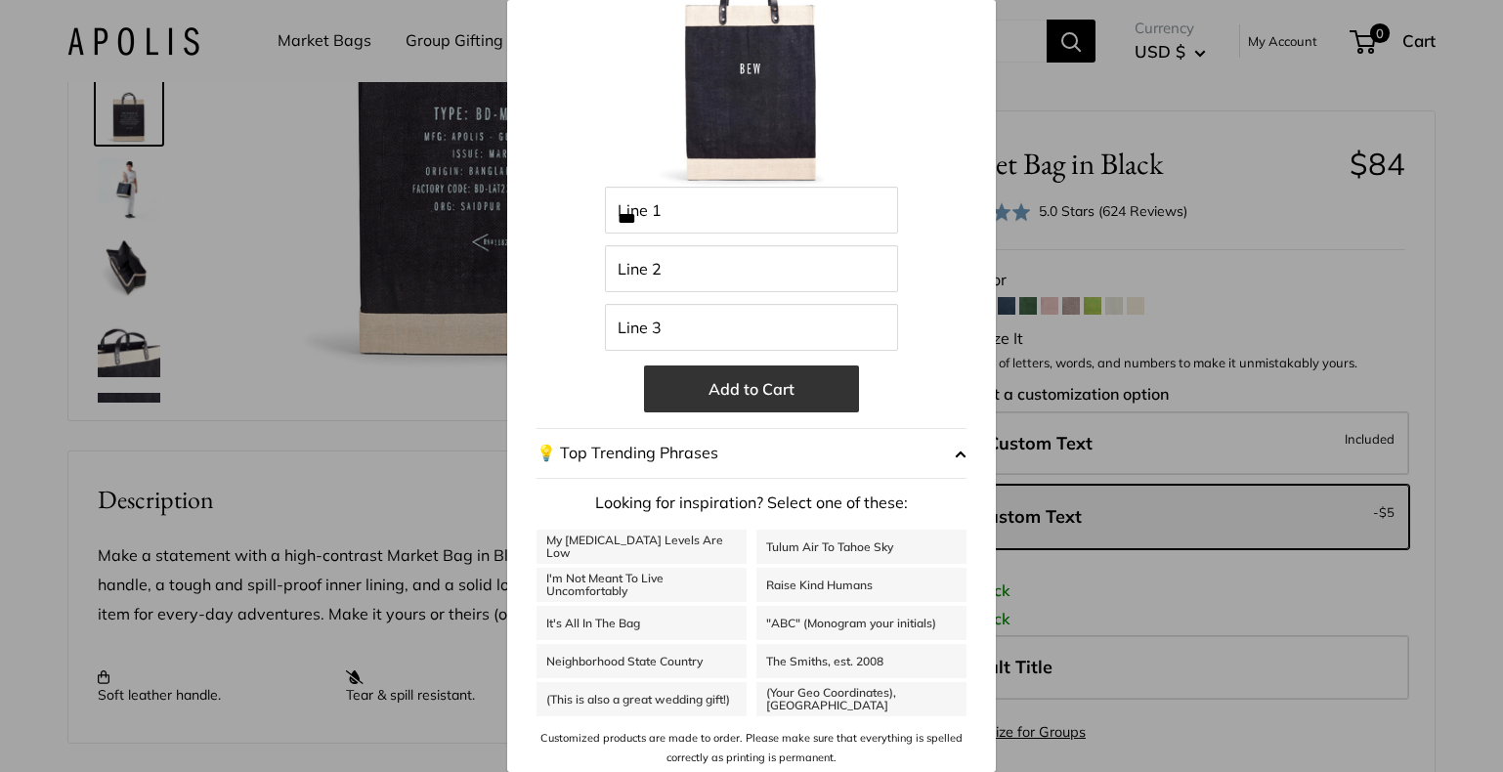
click at [796, 391] on button "Add to Cart" at bounding box center [751, 388] width 215 height 47
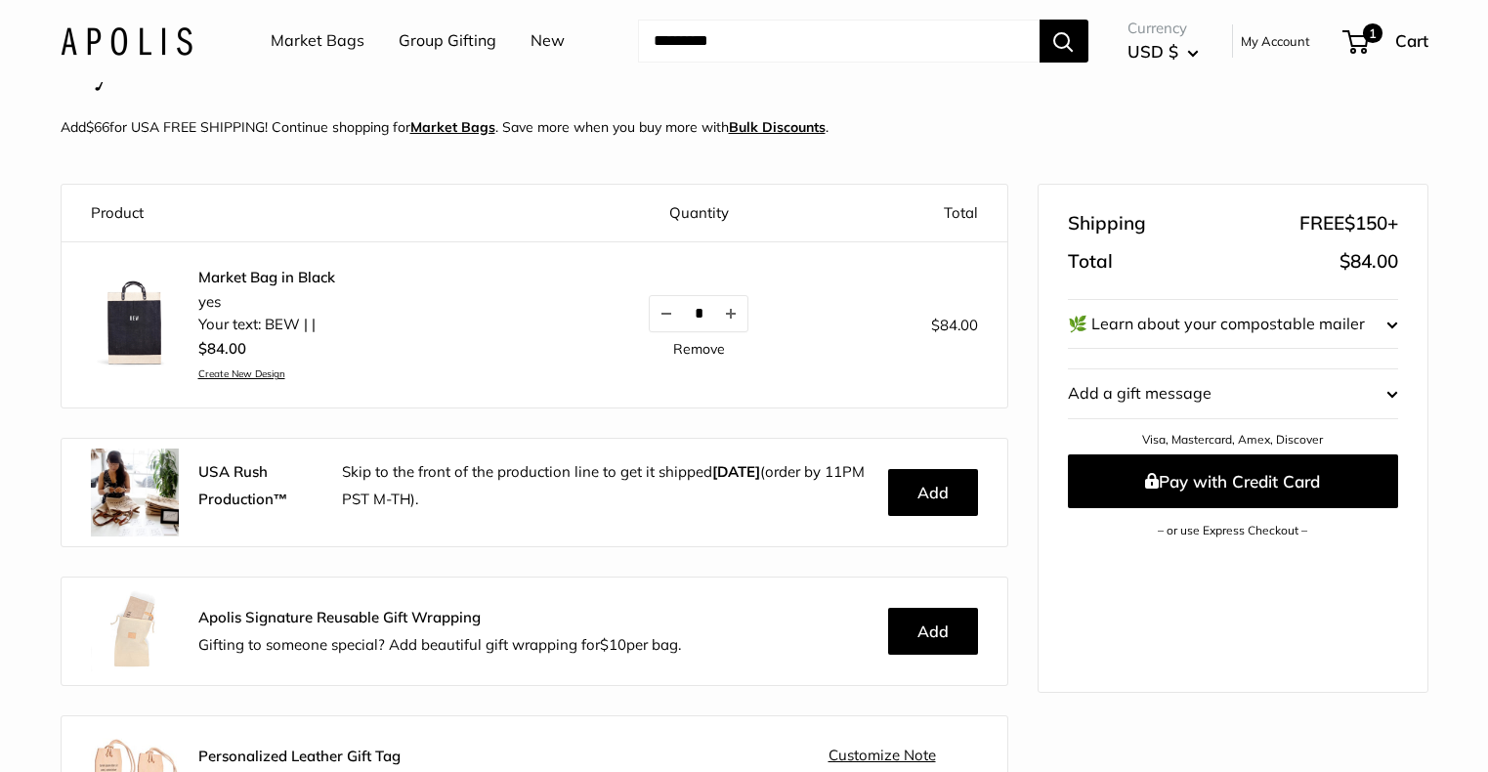
scroll to position [109, 0]
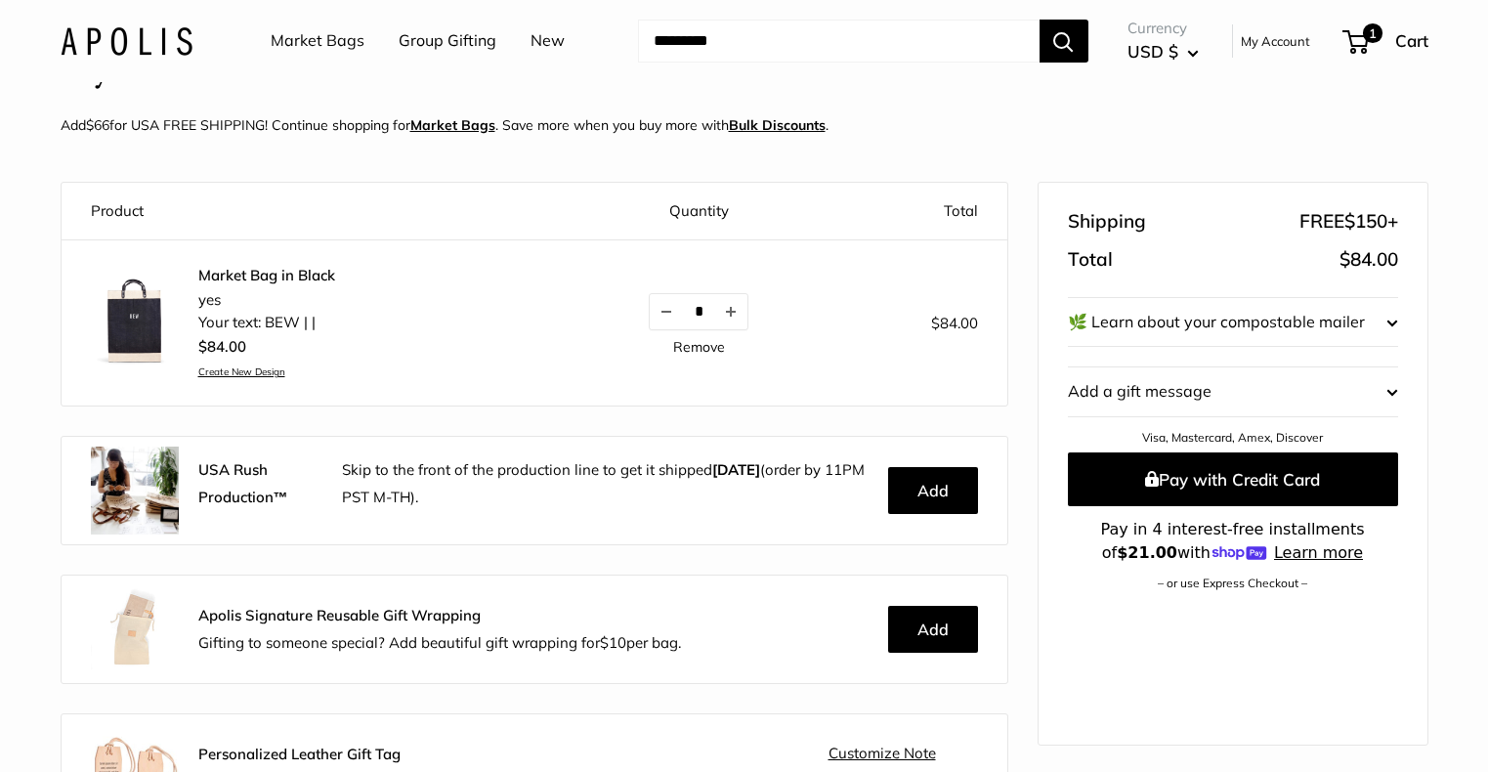
click at [260, 373] on link "Create New Design" at bounding box center [266, 371] width 137 height 13
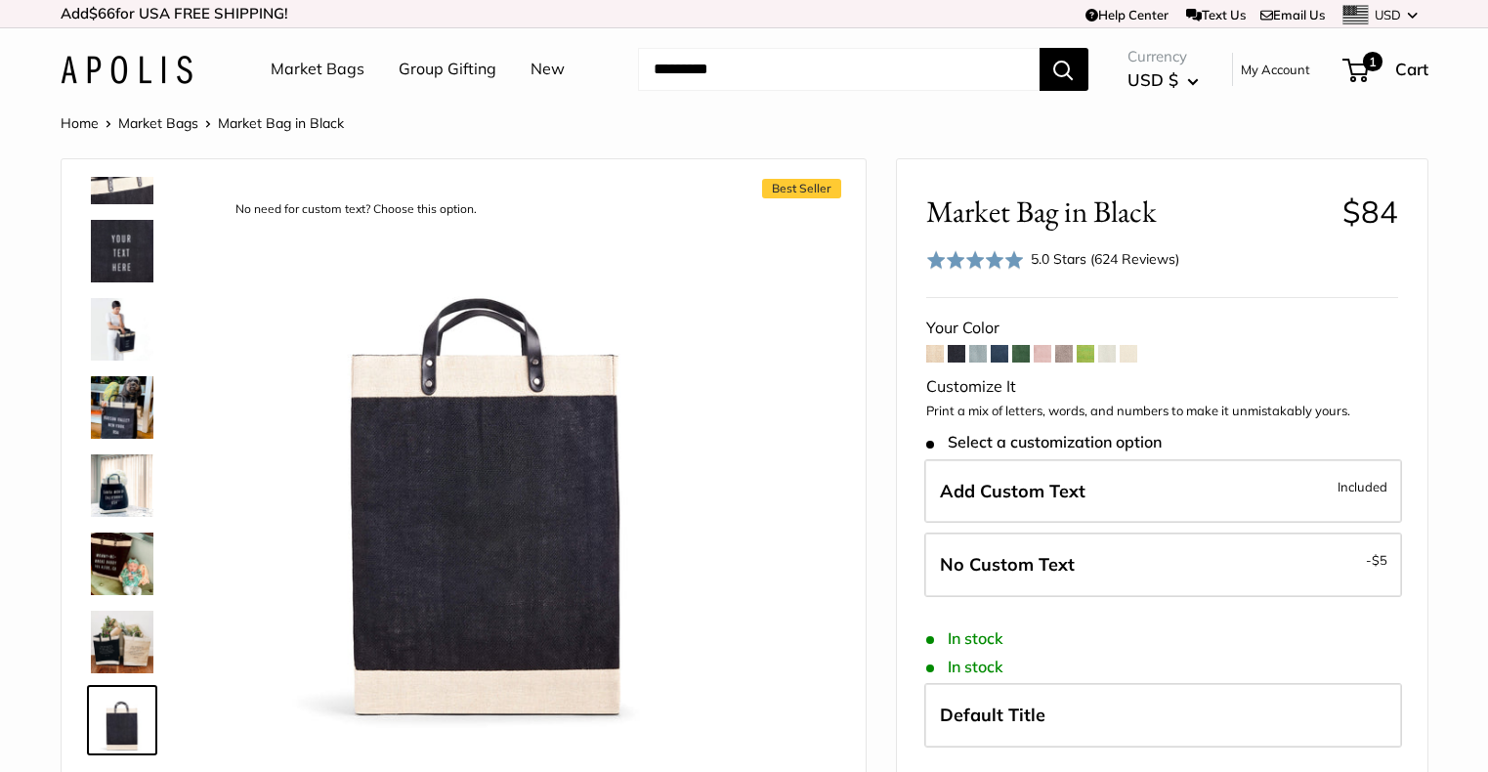
click at [308, 65] on link "Market Bags" at bounding box center [318, 69] width 94 height 29
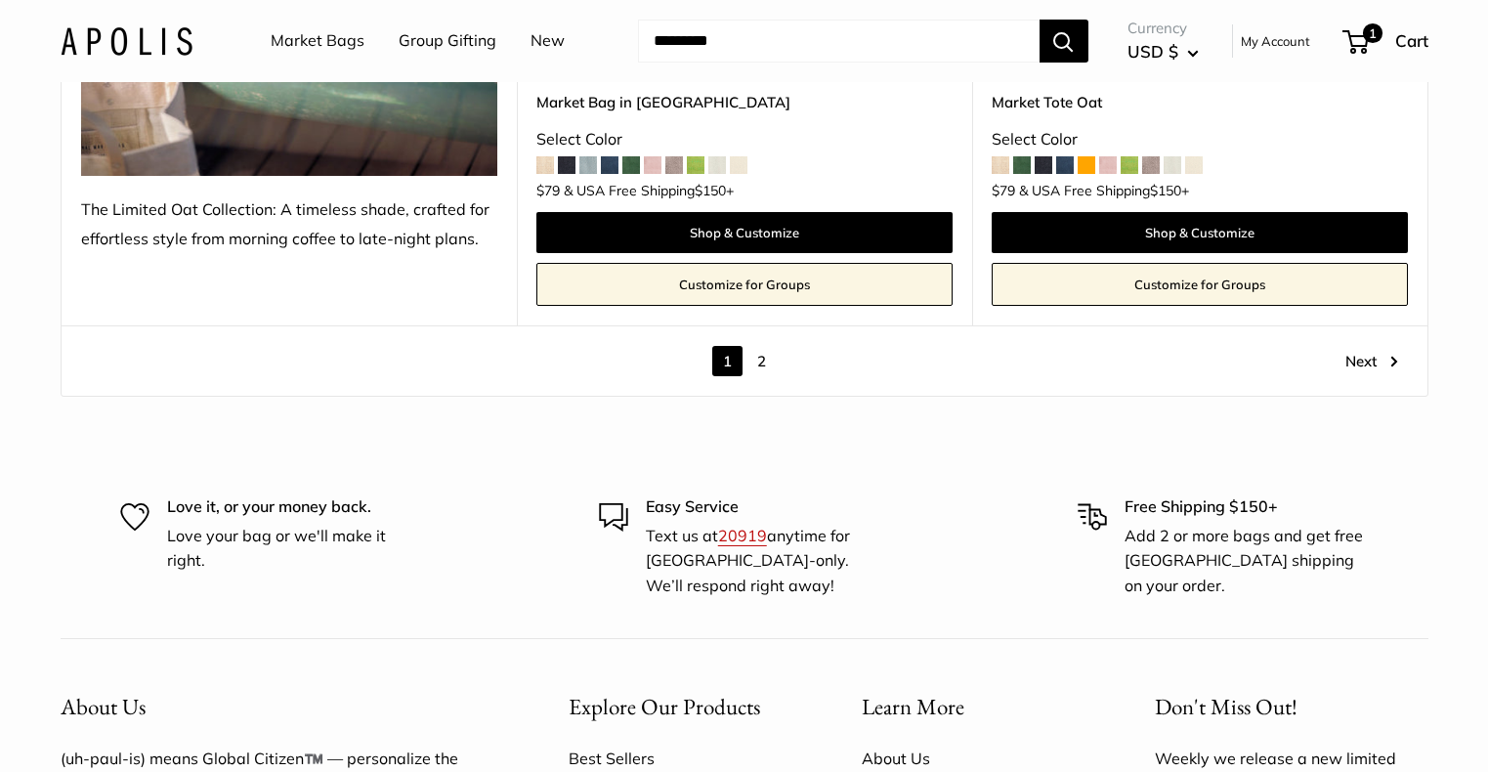
scroll to position [11391, 0]
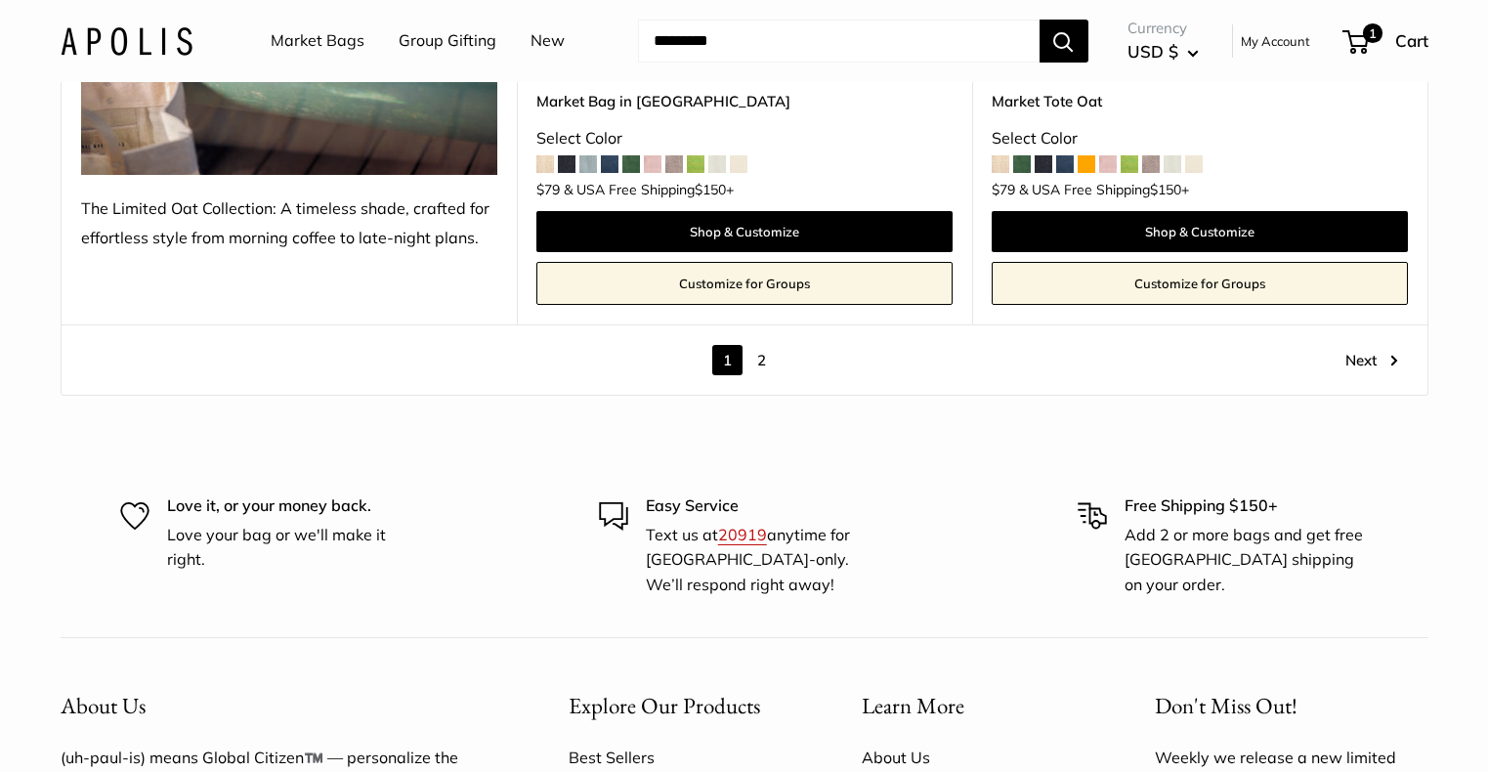
click at [756, 345] on link "2" at bounding box center [762, 360] width 30 height 30
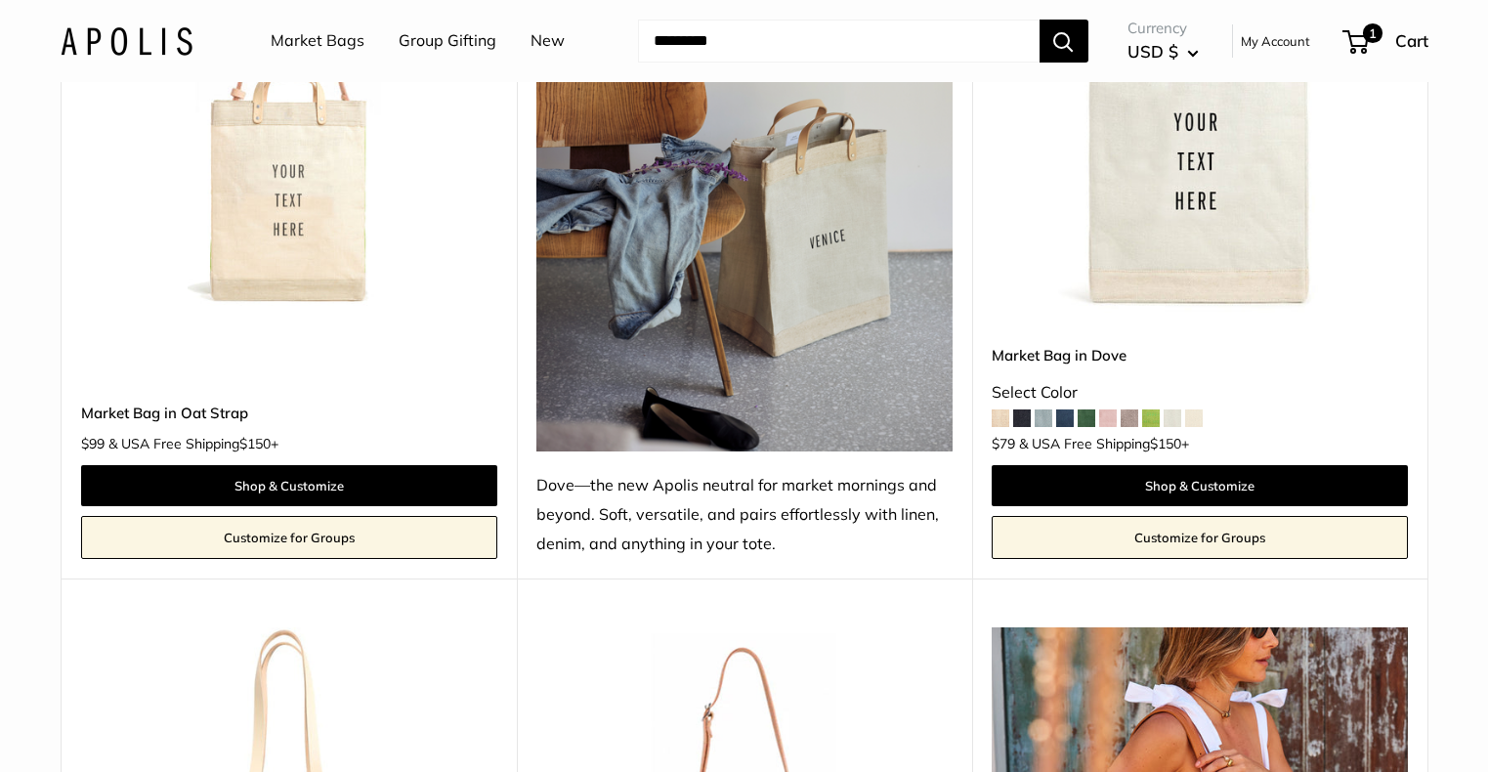
scroll to position [423, 0]
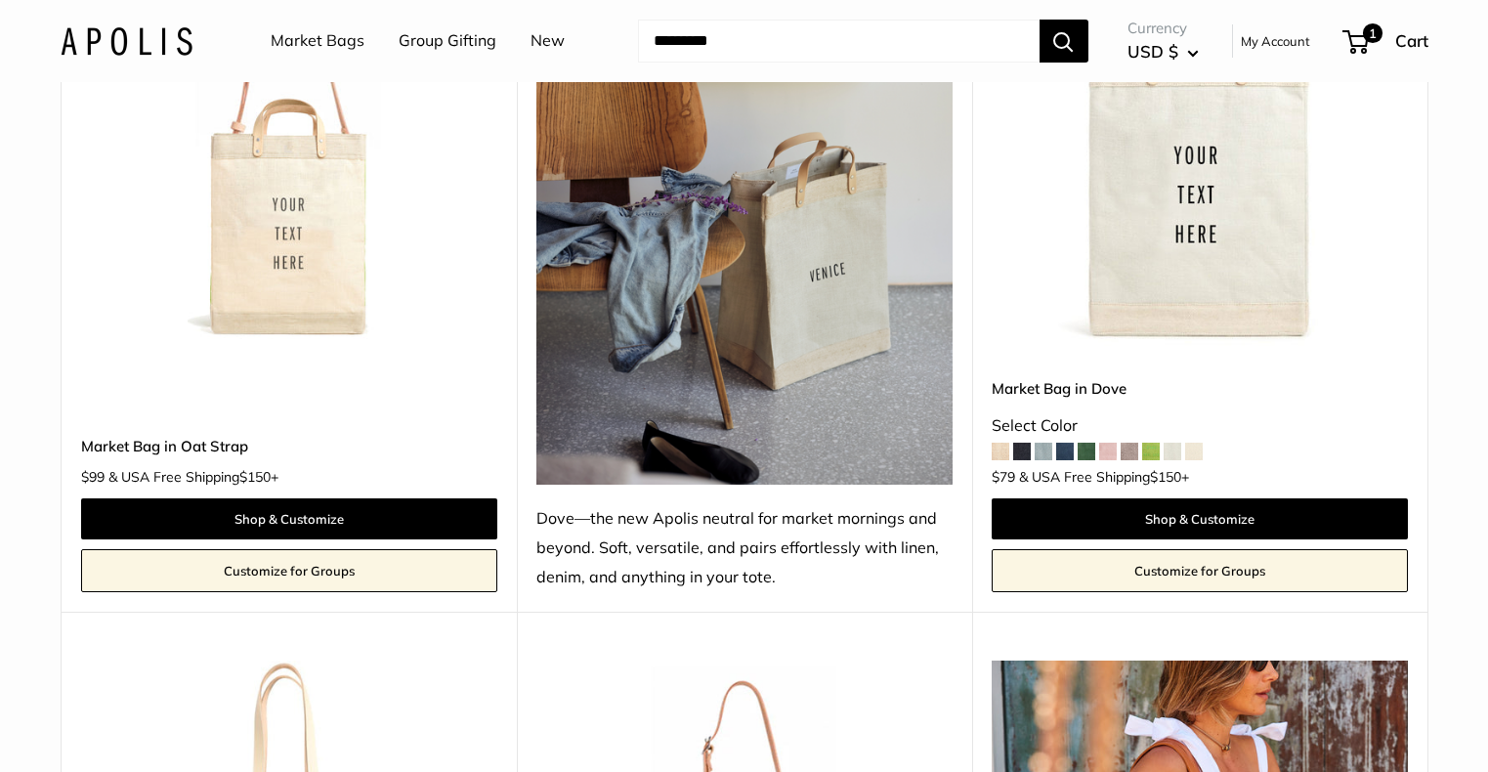
click at [135, 26] on img at bounding box center [127, 40] width 132 height 28
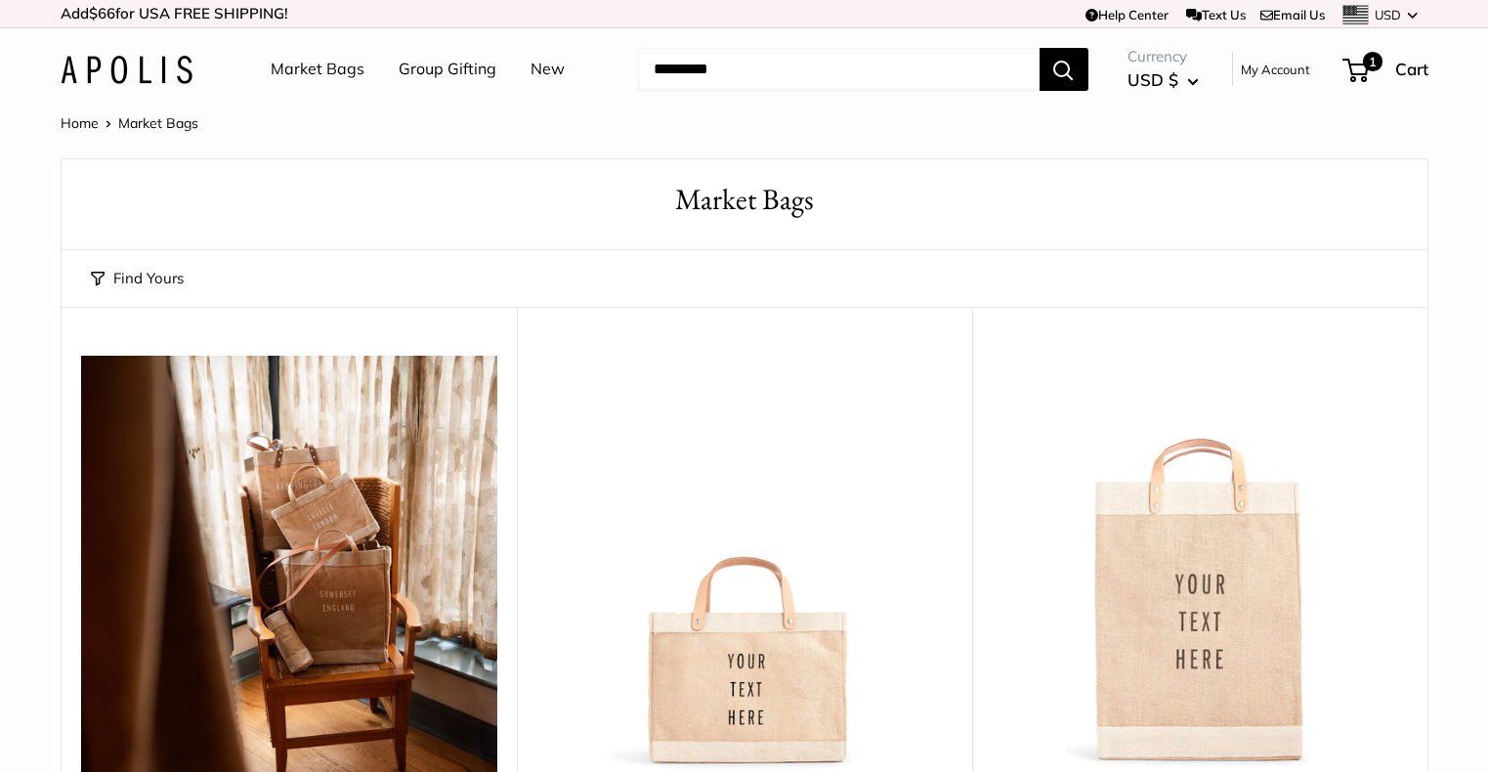
click at [545, 69] on link "New" at bounding box center [548, 69] width 34 height 29
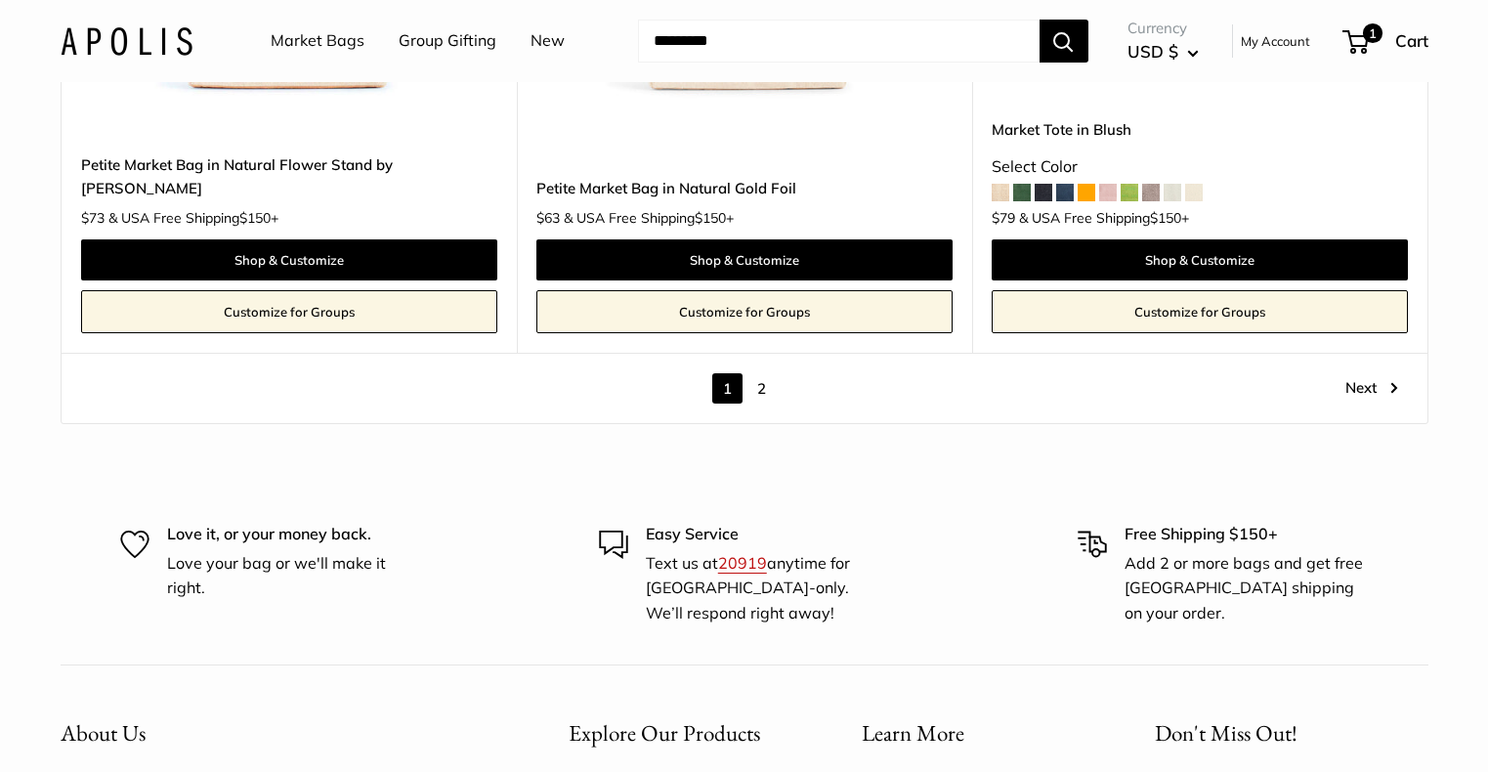
scroll to position [11169, 0]
click at [757, 373] on link "2" at bounding box center [762, 388] width 30 height 30
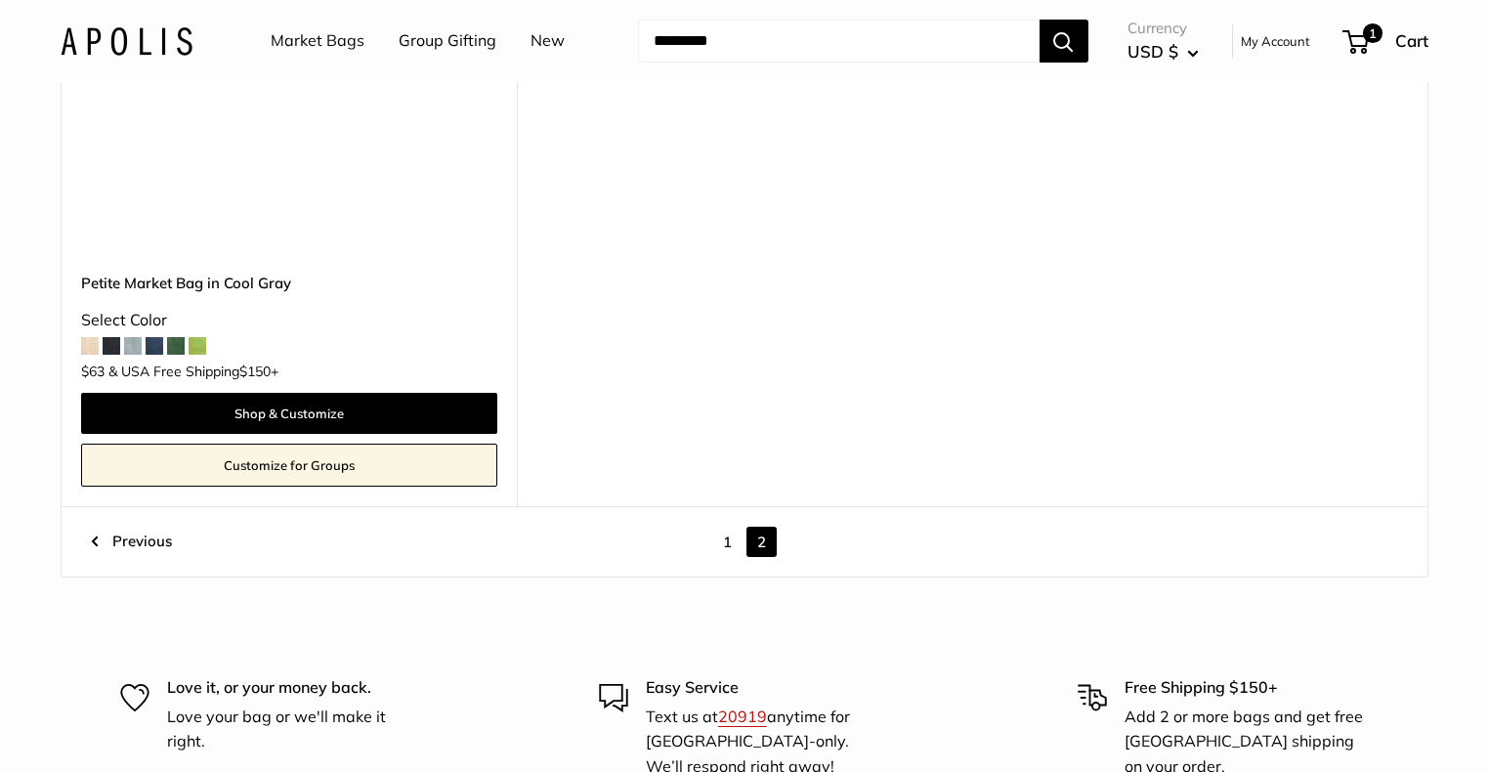
scroll to position [3310, 0]
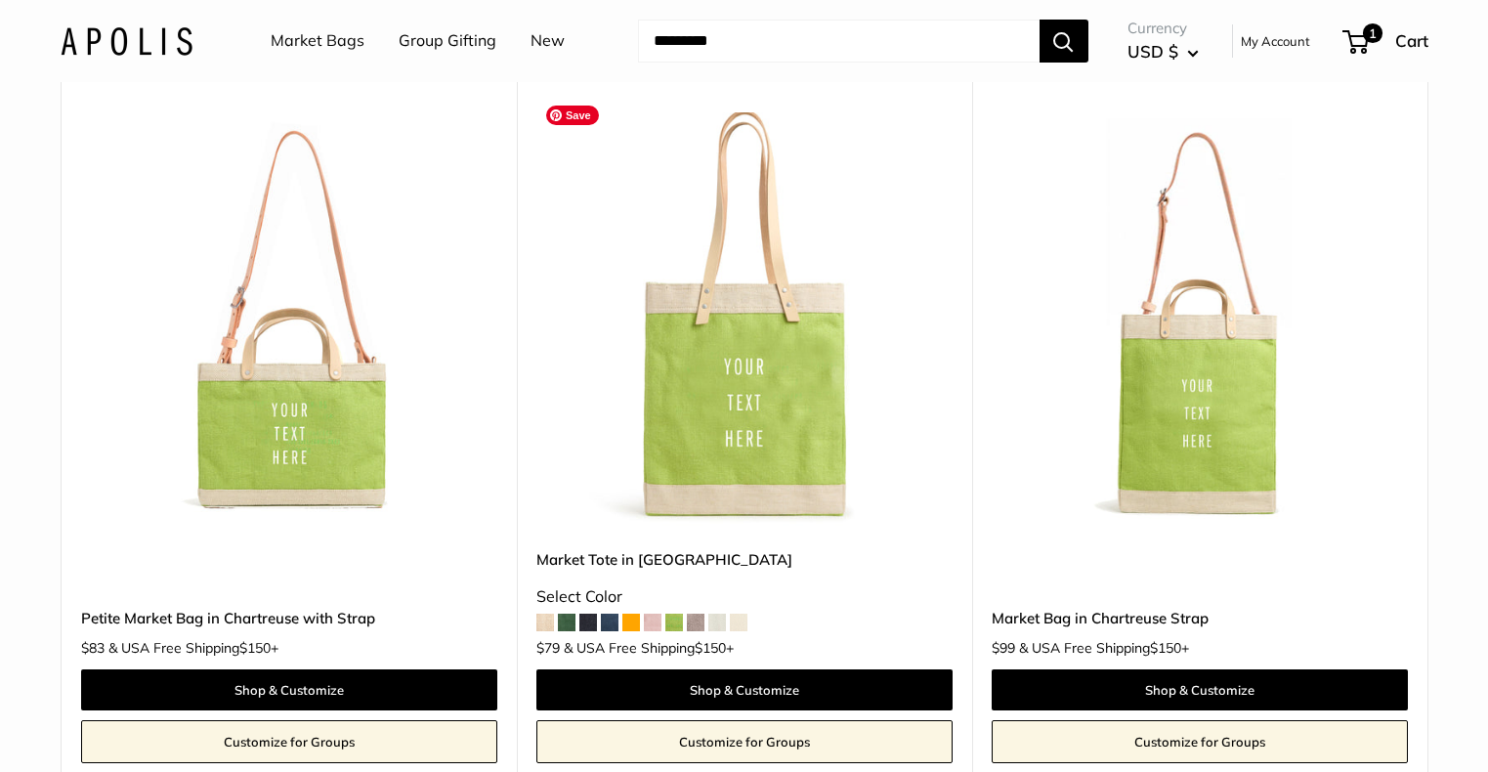
scroll to position [7005, 0]
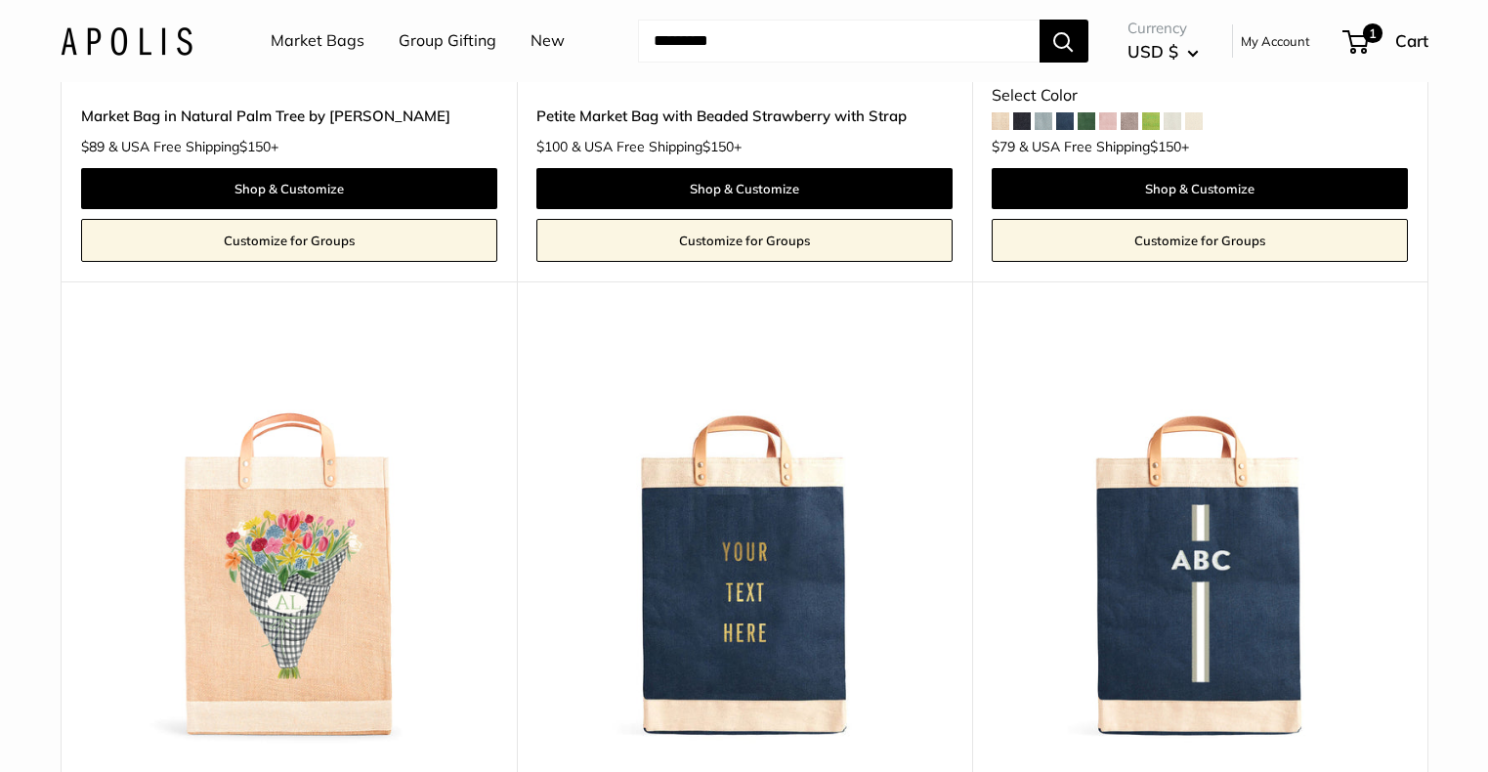
scroll to position [9147, 0]
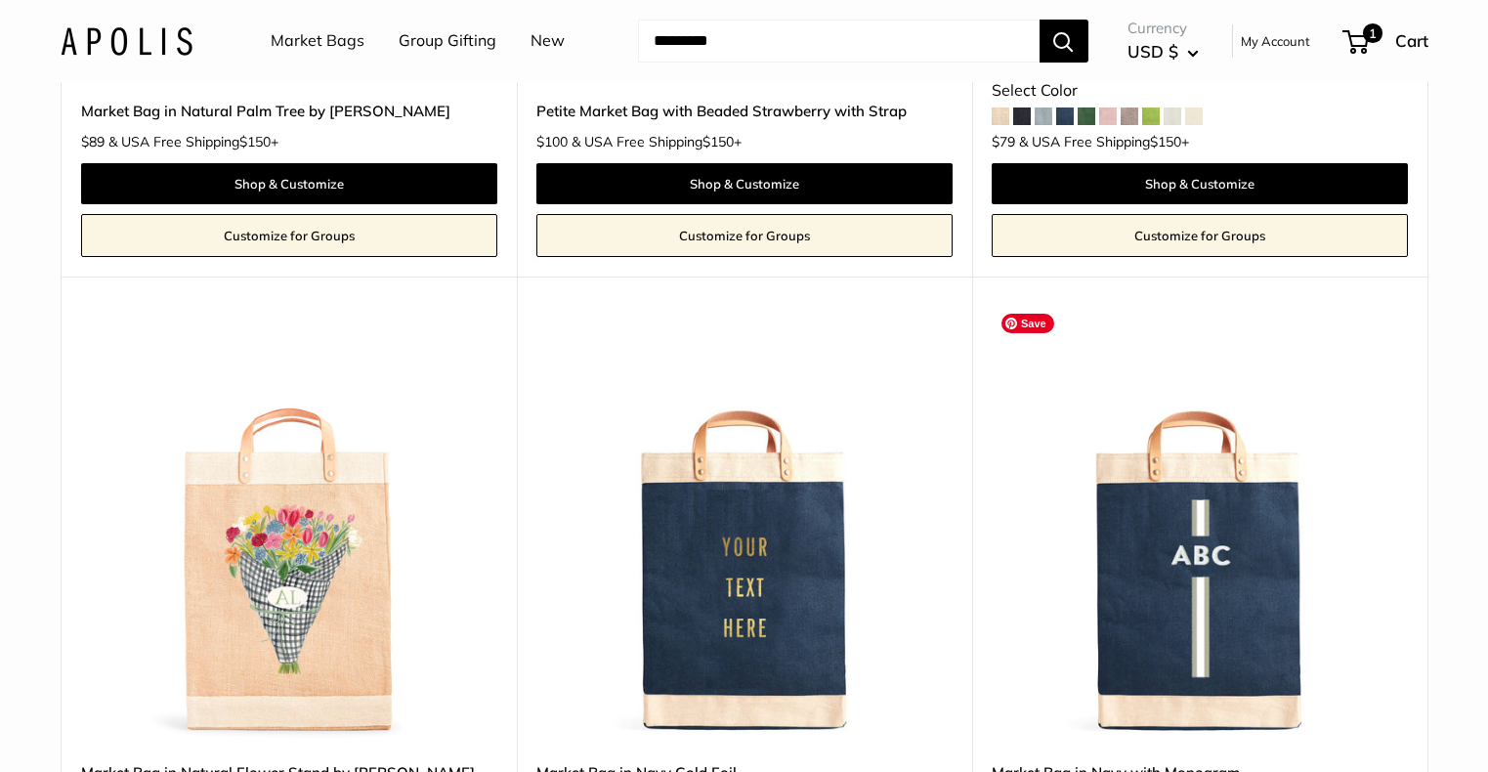
click at [0, 0] on img at bounding box center [0, 0] width 0 height 0
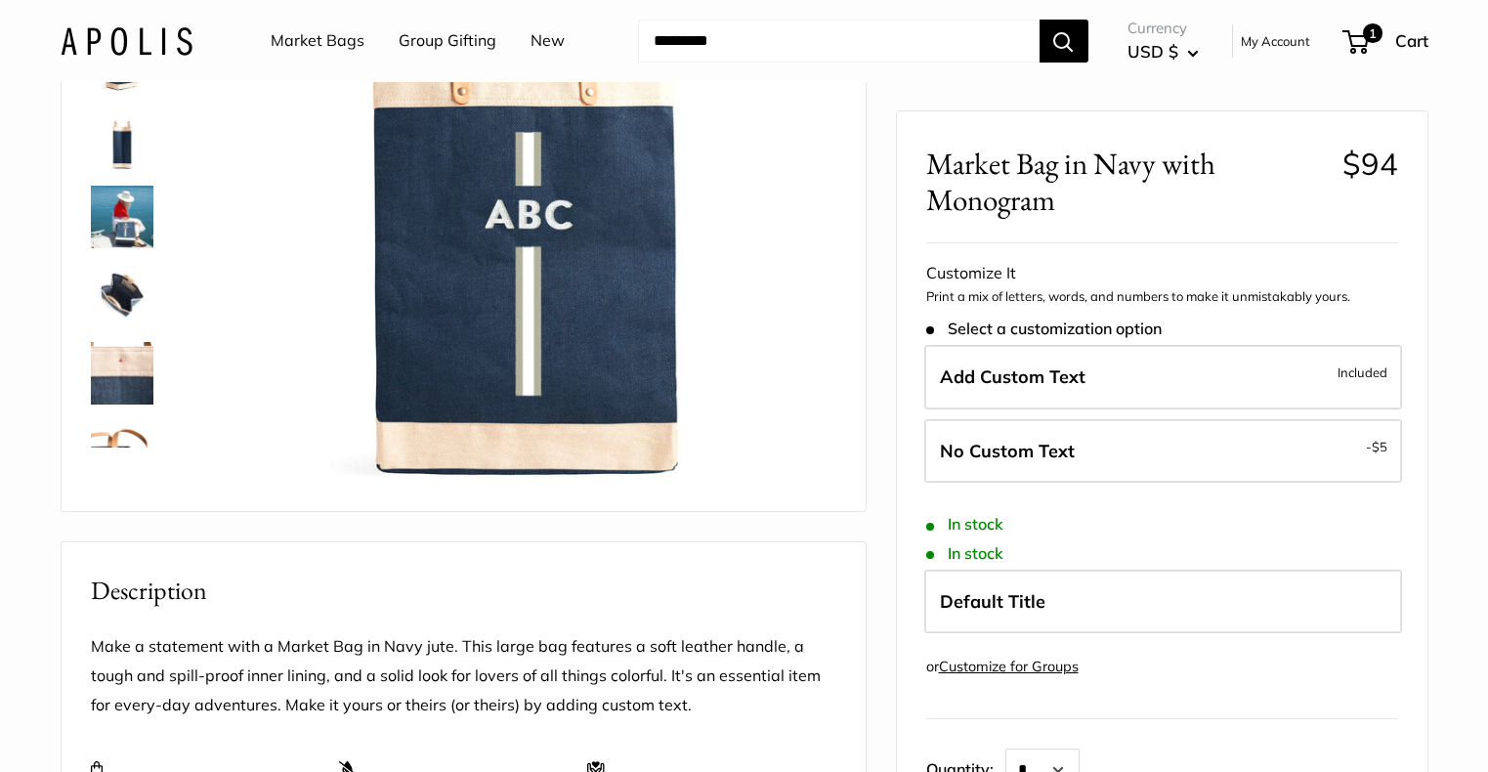
scroll to position [326, 0]
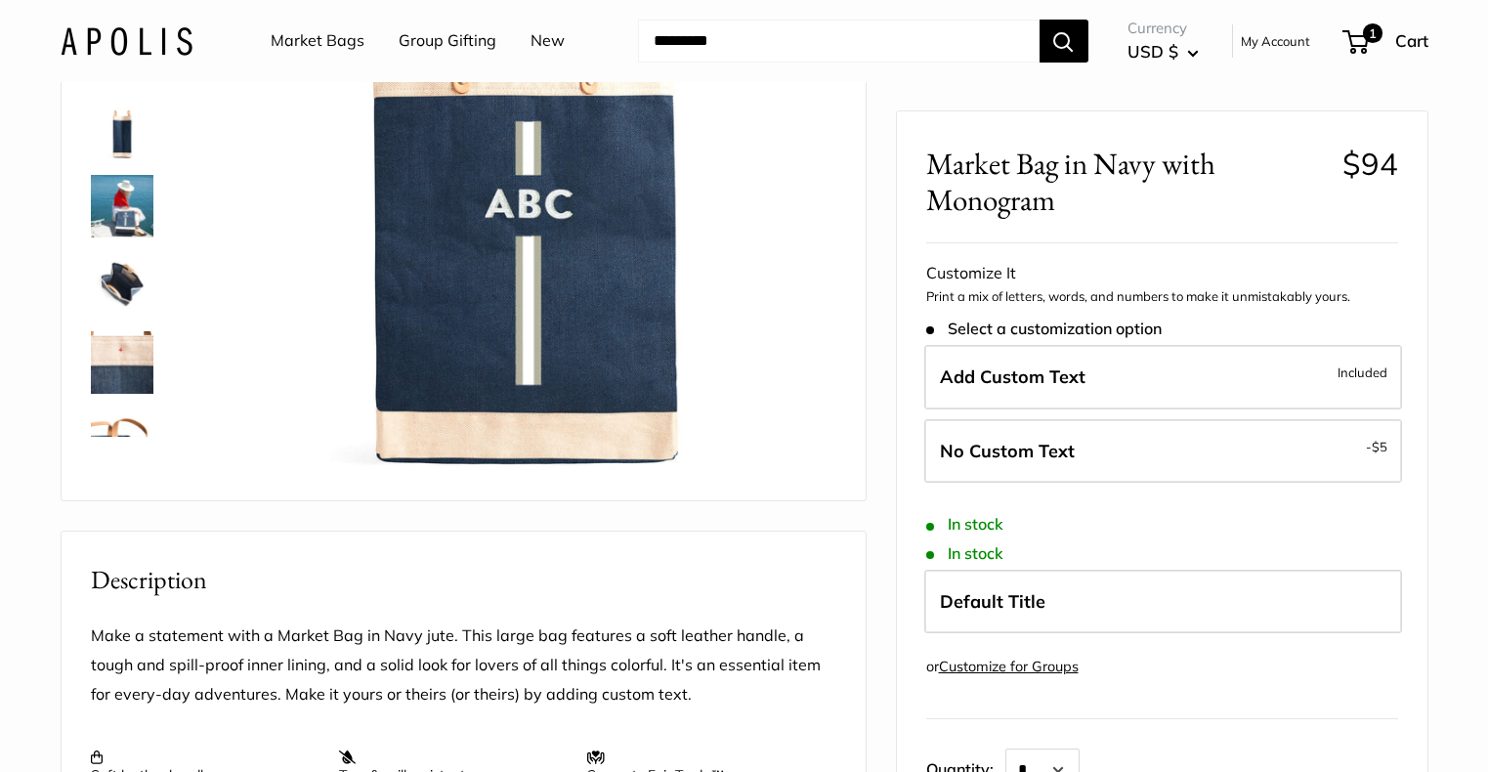
click at [129, 289] on img at bounding box center [122, 284] width 63 height 63
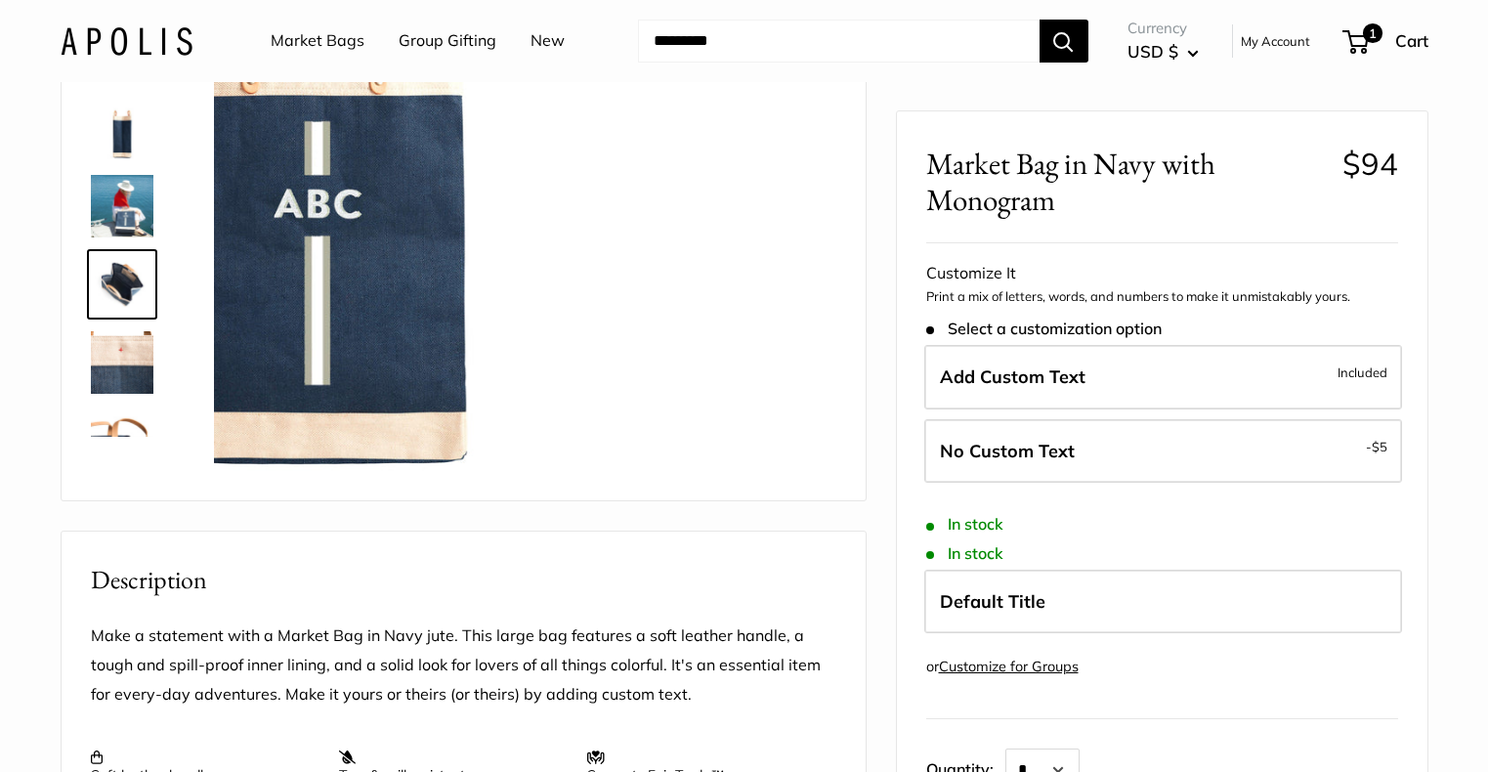
scroll to position [139, 0]
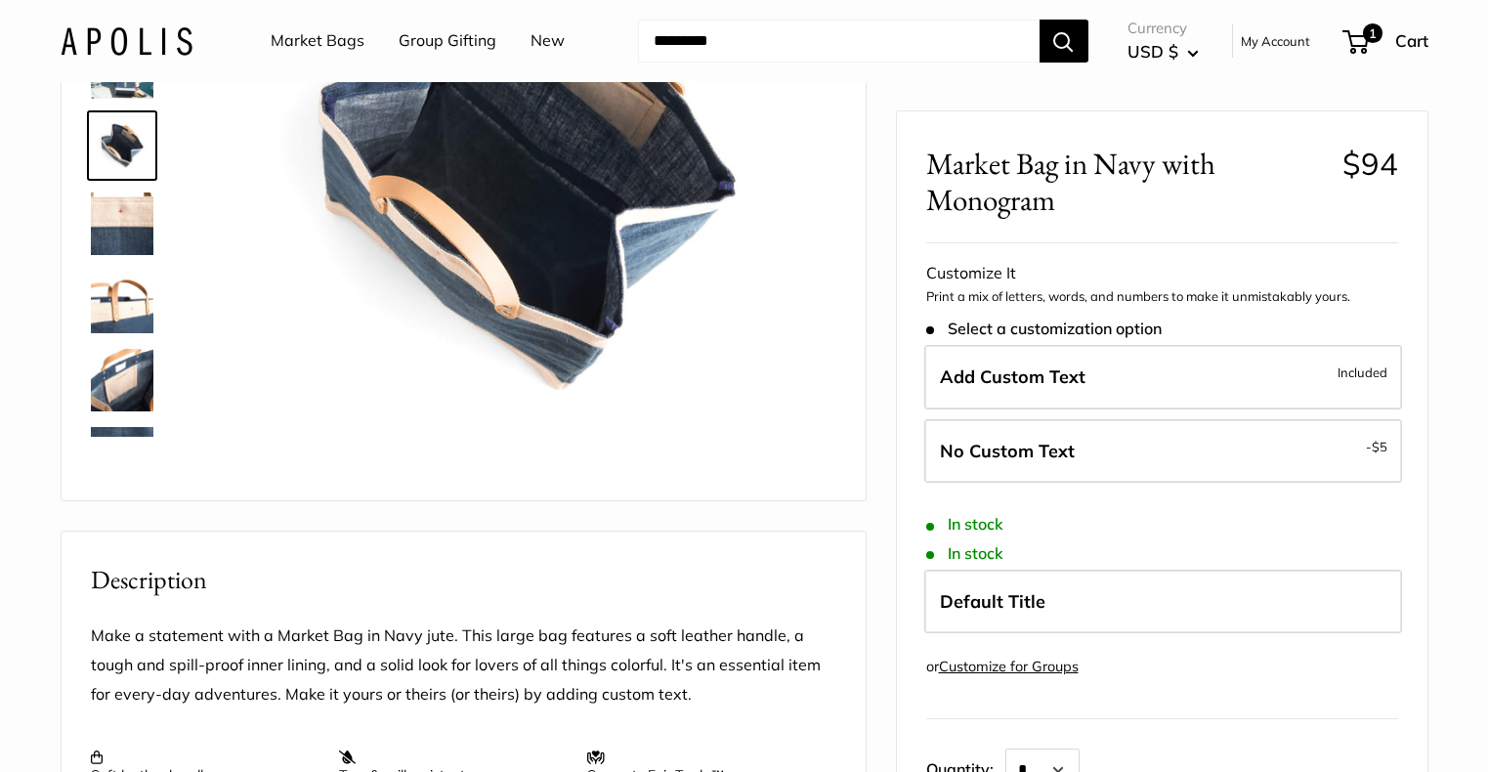
click at [119, 436] on div at bounding box center [463, 166] width 755 height 628
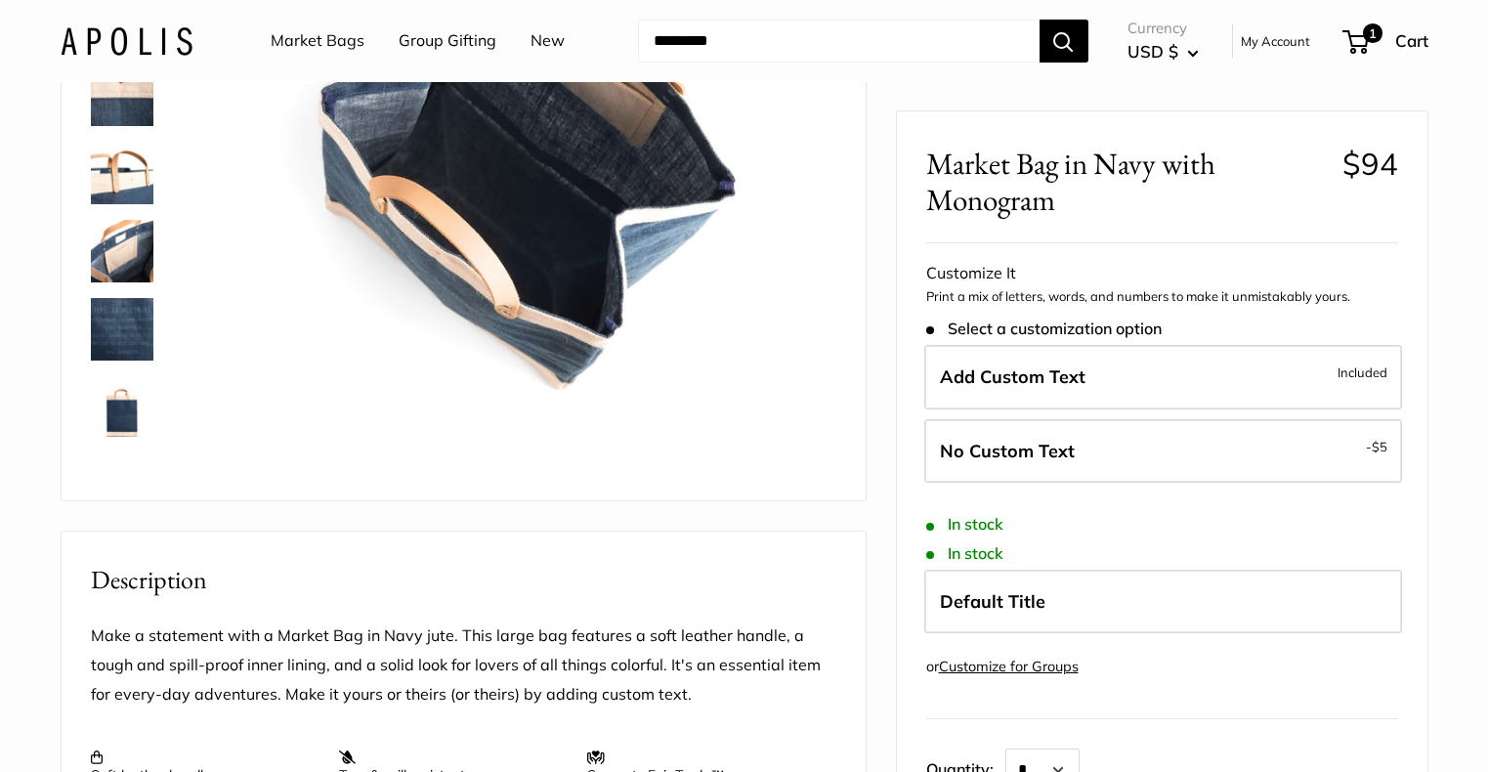
click at [117, 332] on img at bounding box center [122, 329] width 63 height 63
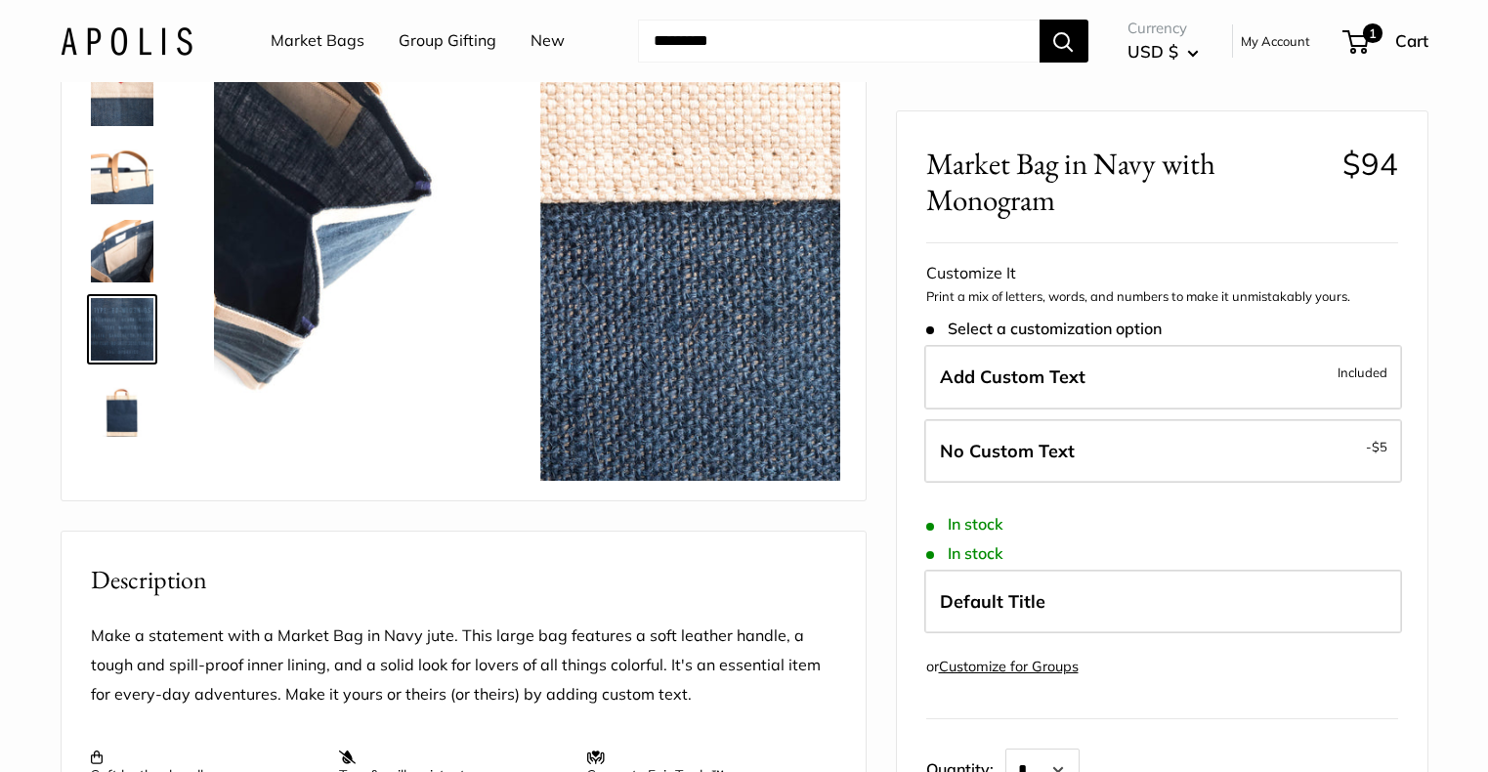
scroll to position [281, 0]
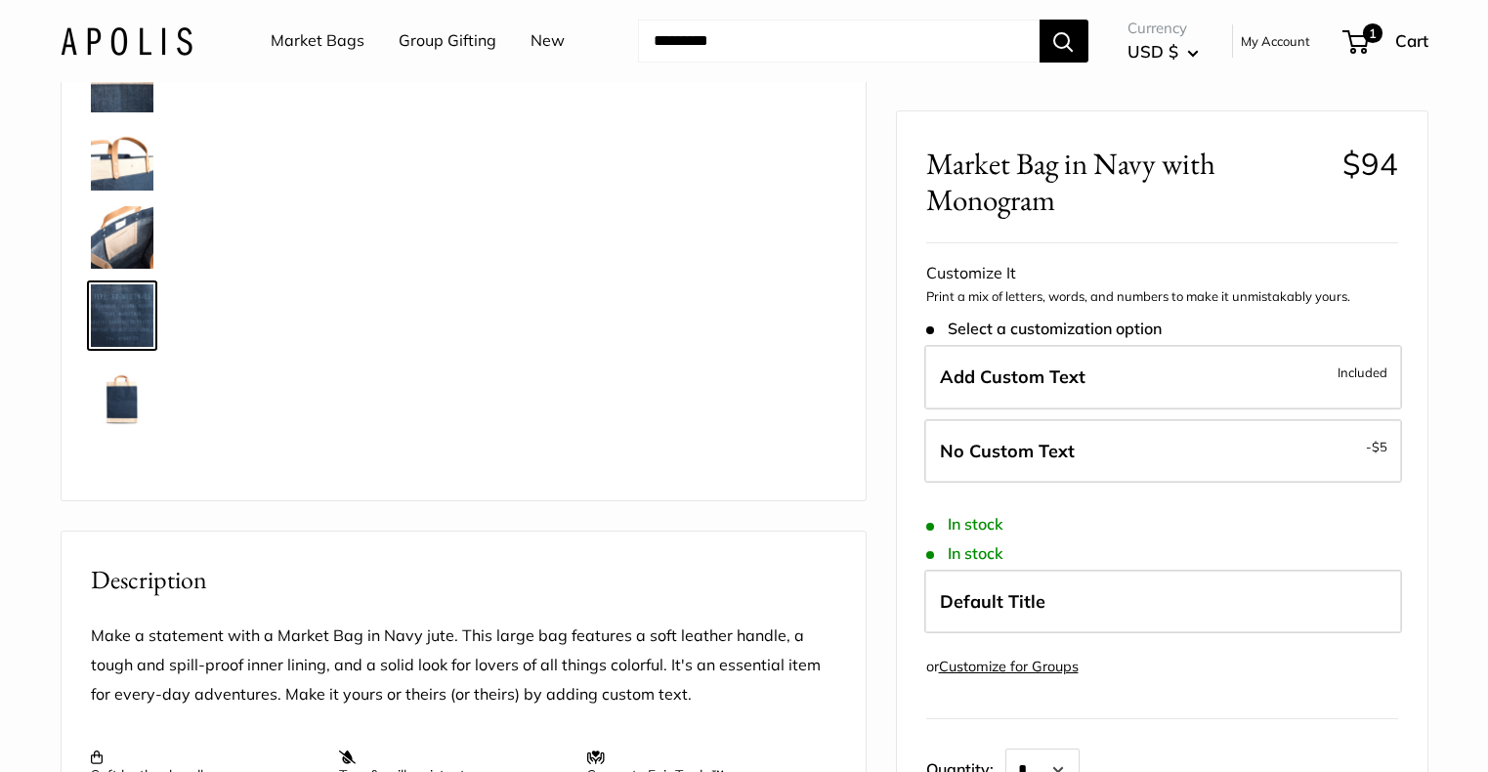
click at [127, 382] on img at bounding box center [122, 394] width 63 height 63
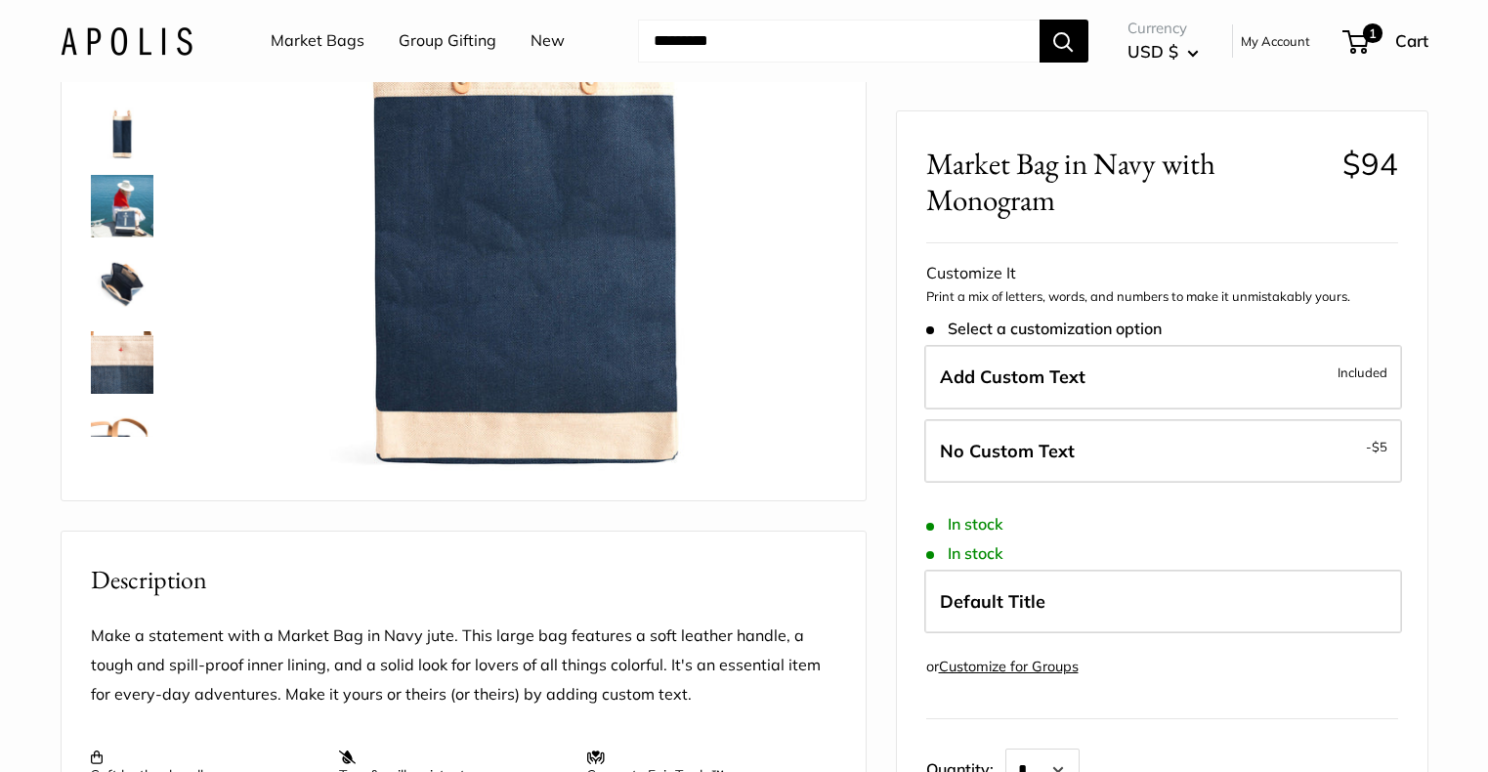
scroll to position [0, 0]
click at [119, 210] on img at bounding box center [122, 206] width 63 height 63
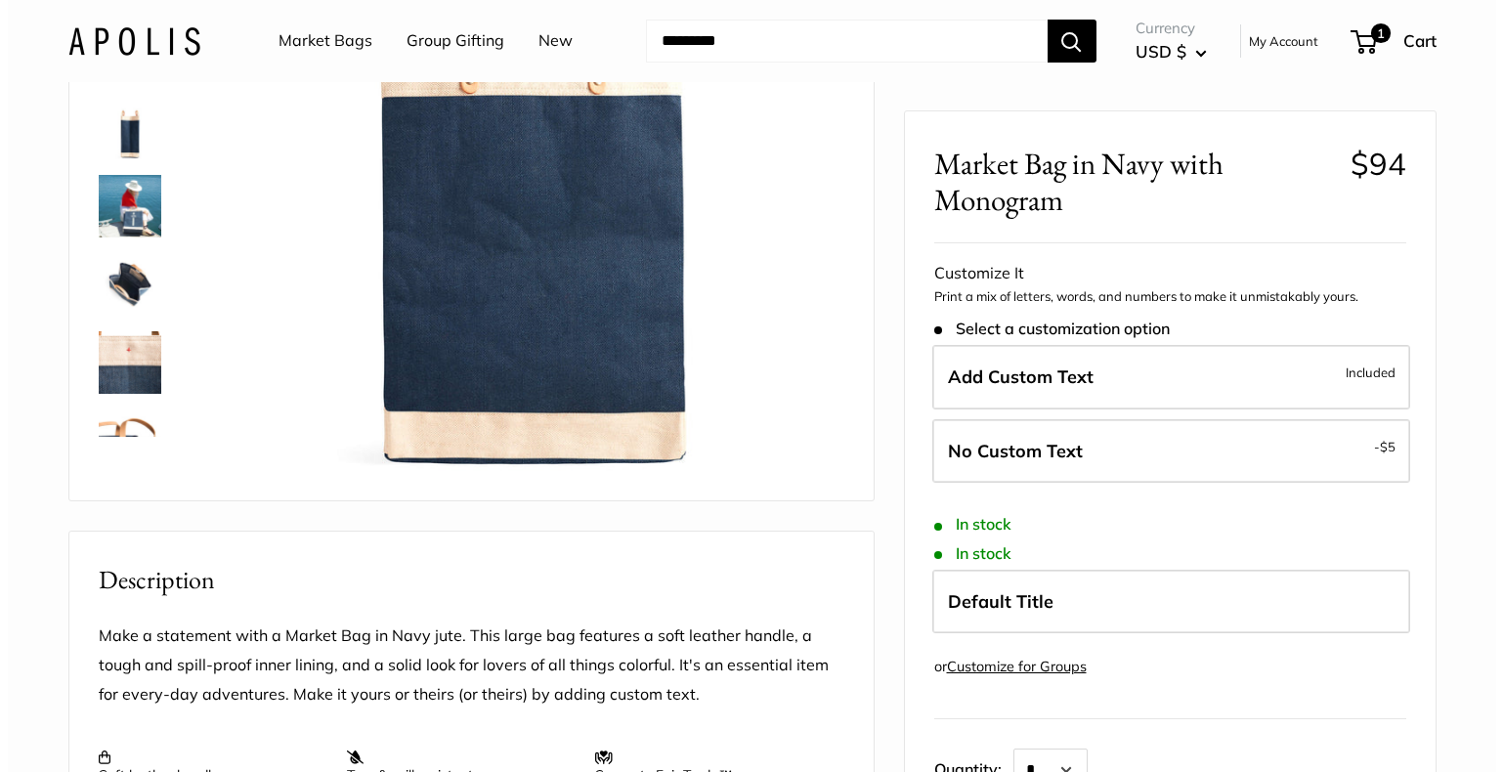
scroll to position [61, 0]
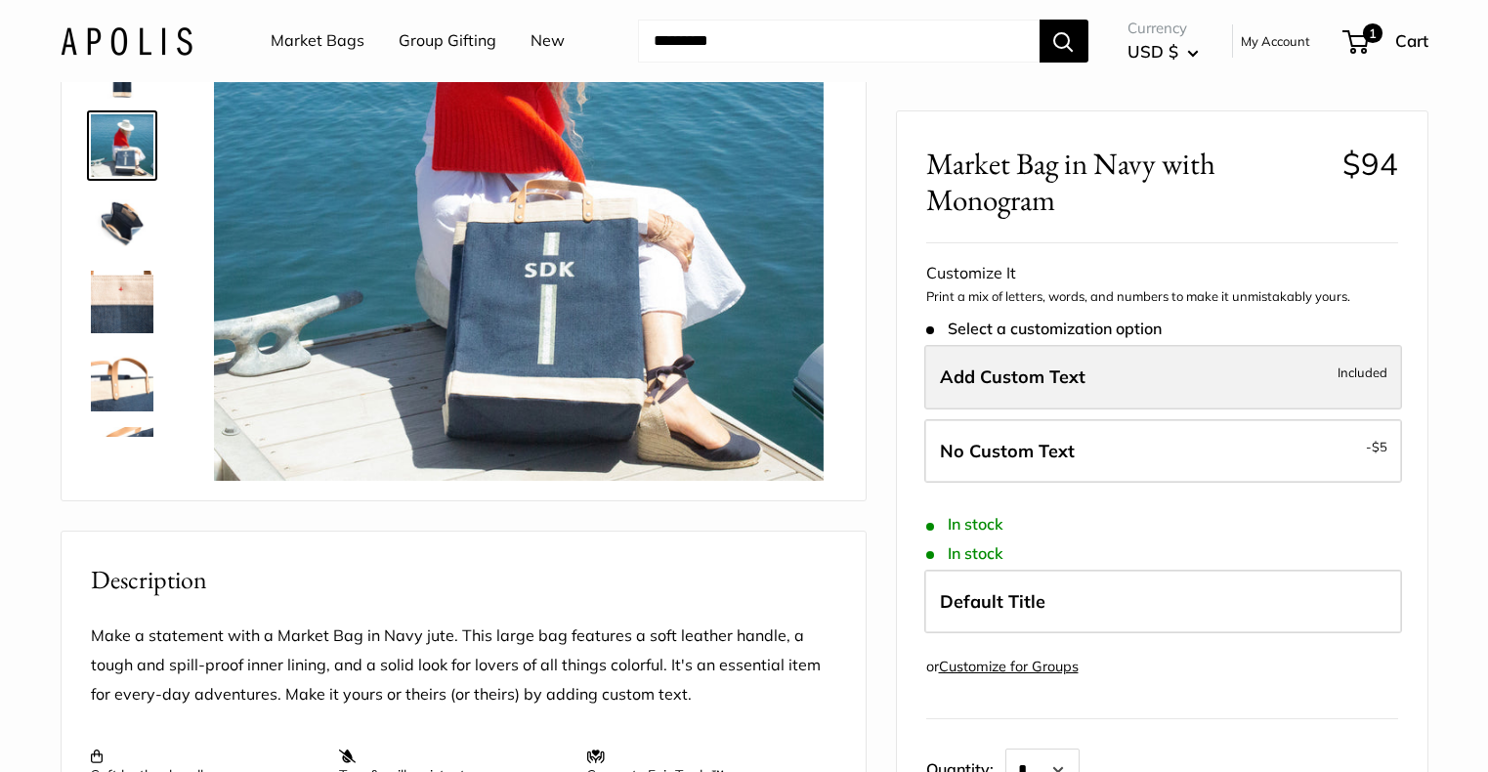
click at [1063, 375] on span "Add Custom Text" at bounding box center [1013, 376] width 146 height 22
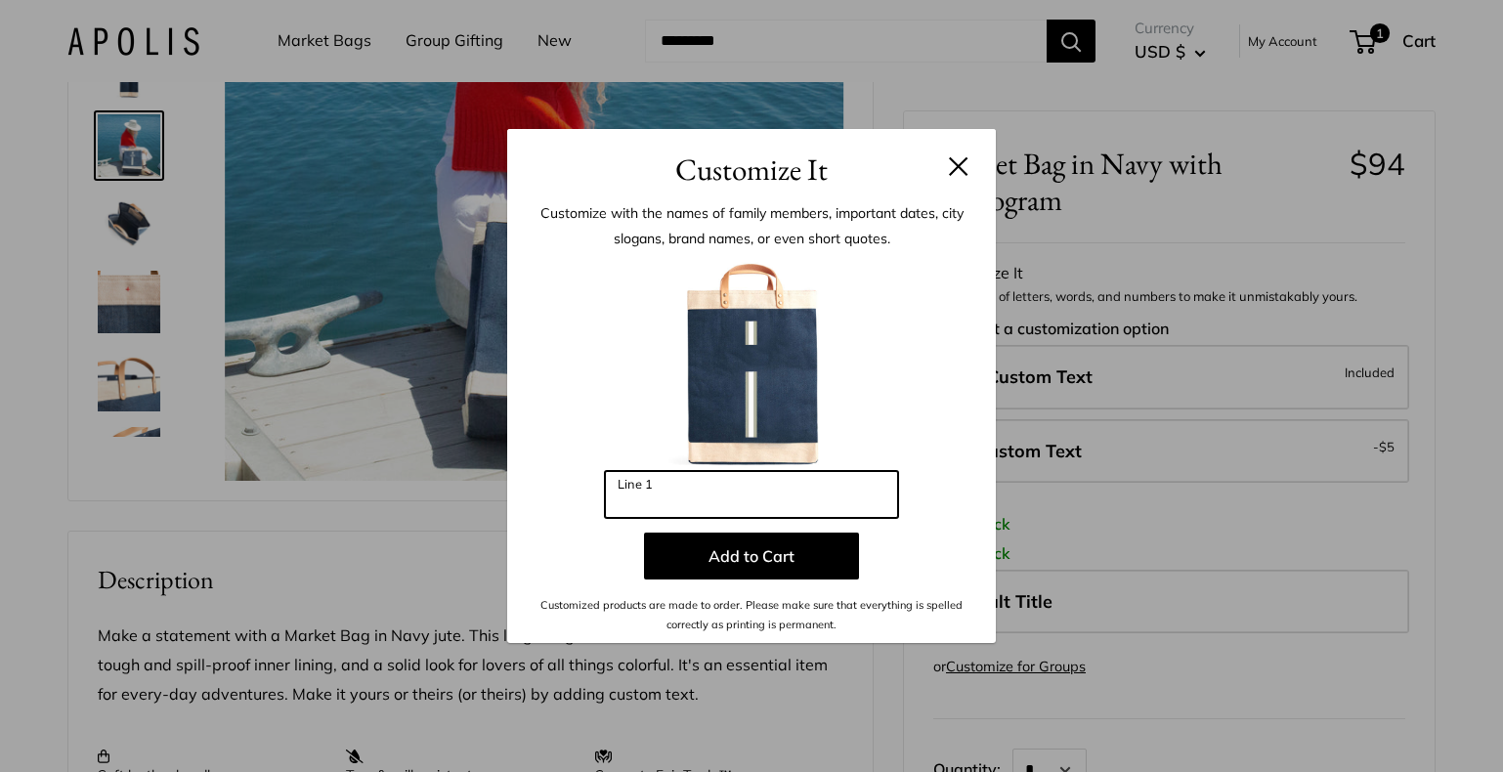
click at [760, 503] on input "Line 1" at bounding box center [751, 494] width 293 height 47
type input "***"
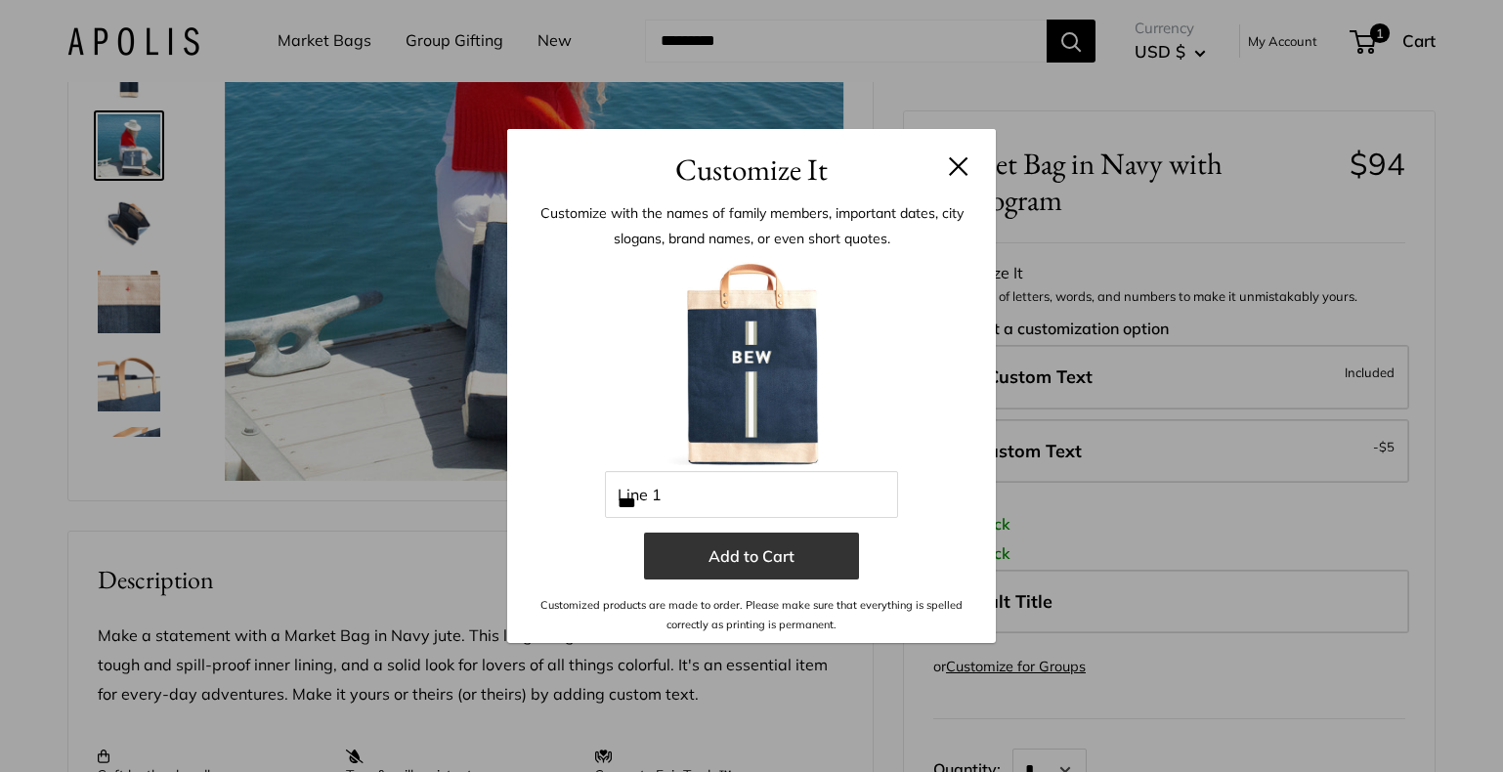
click at [758, 561] on button "Add to Cart" at bounding box center [751, 556] width 215 height 47
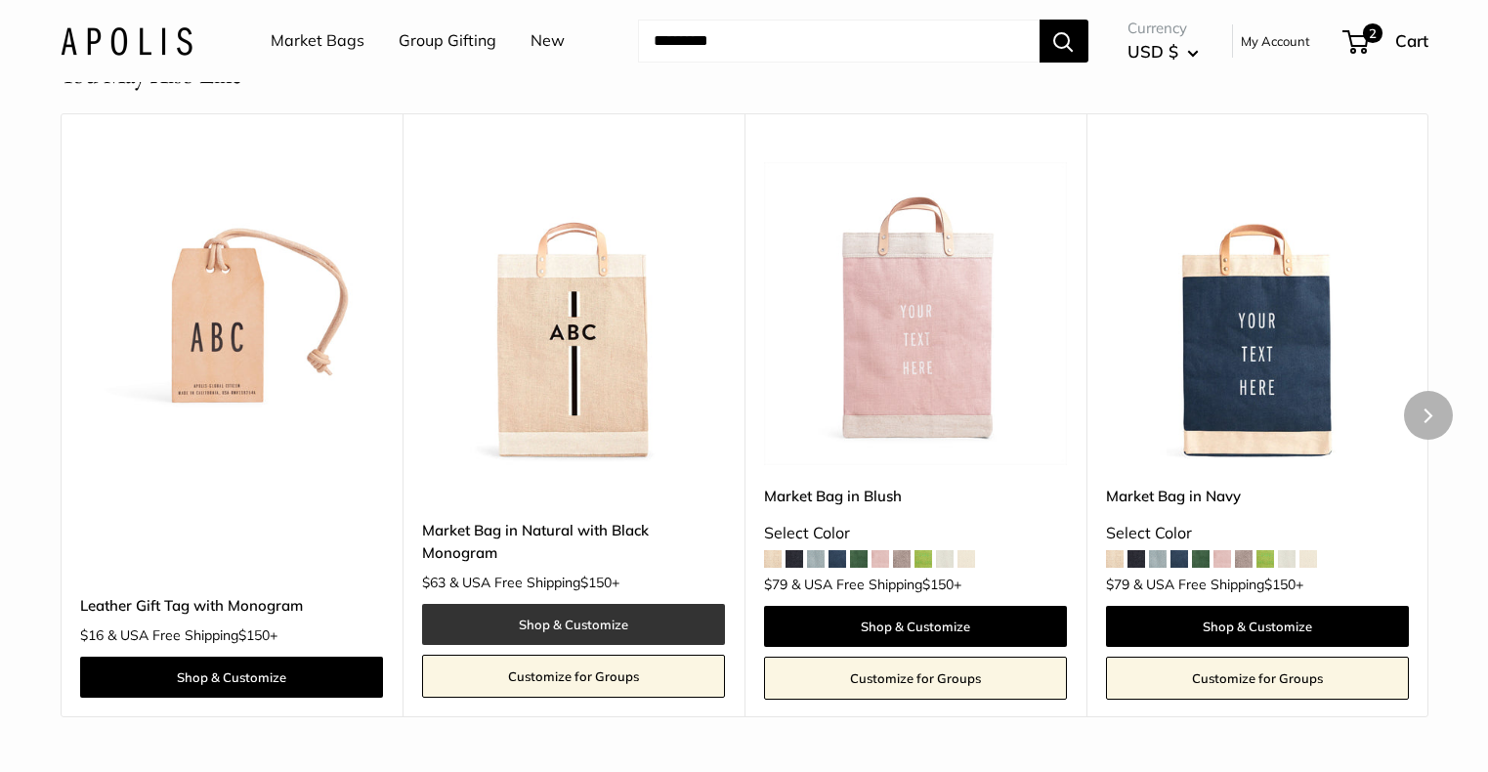
scroll to position [2962, 0]
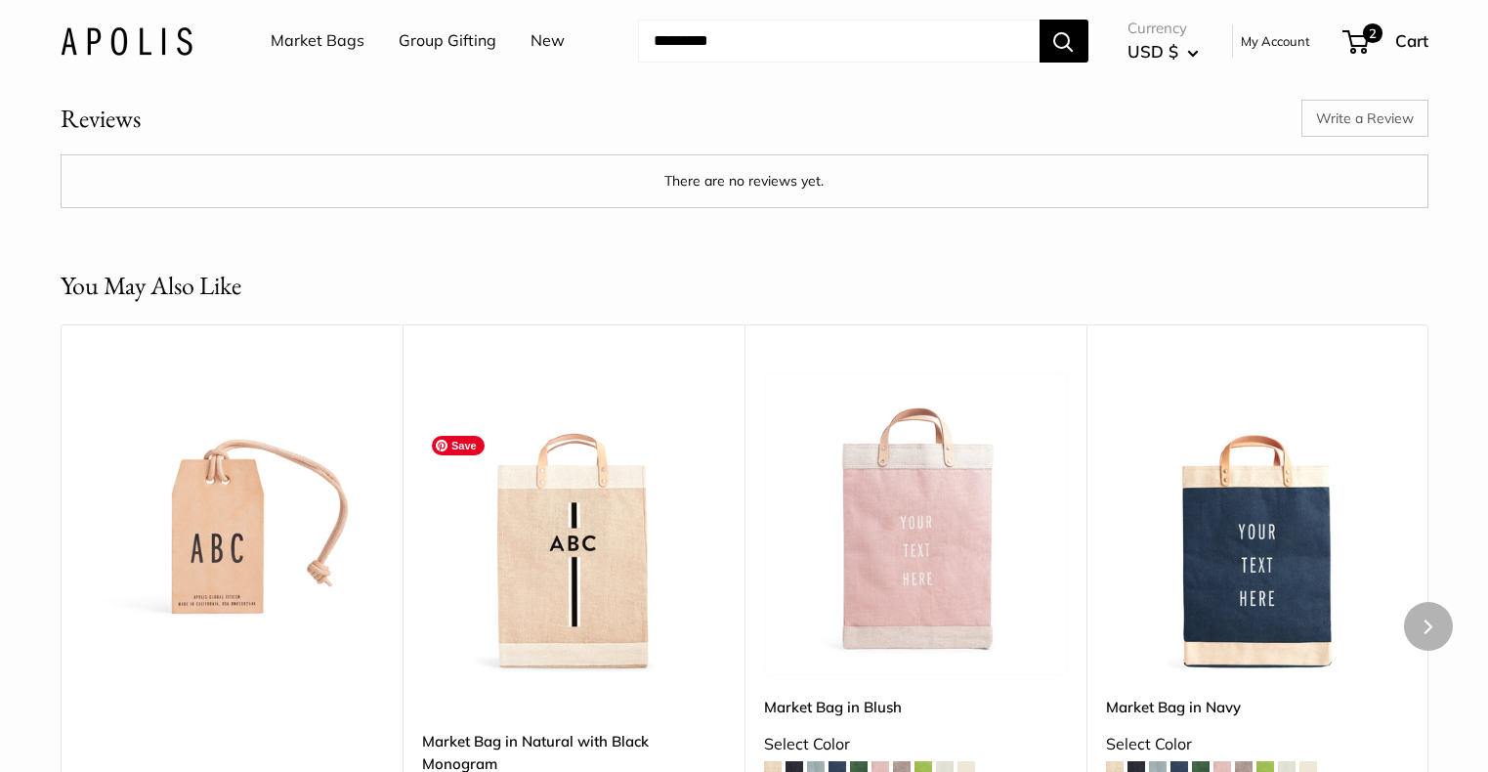
click at [0, 0] on img at bounding box center [0, 0] width 0 height 0
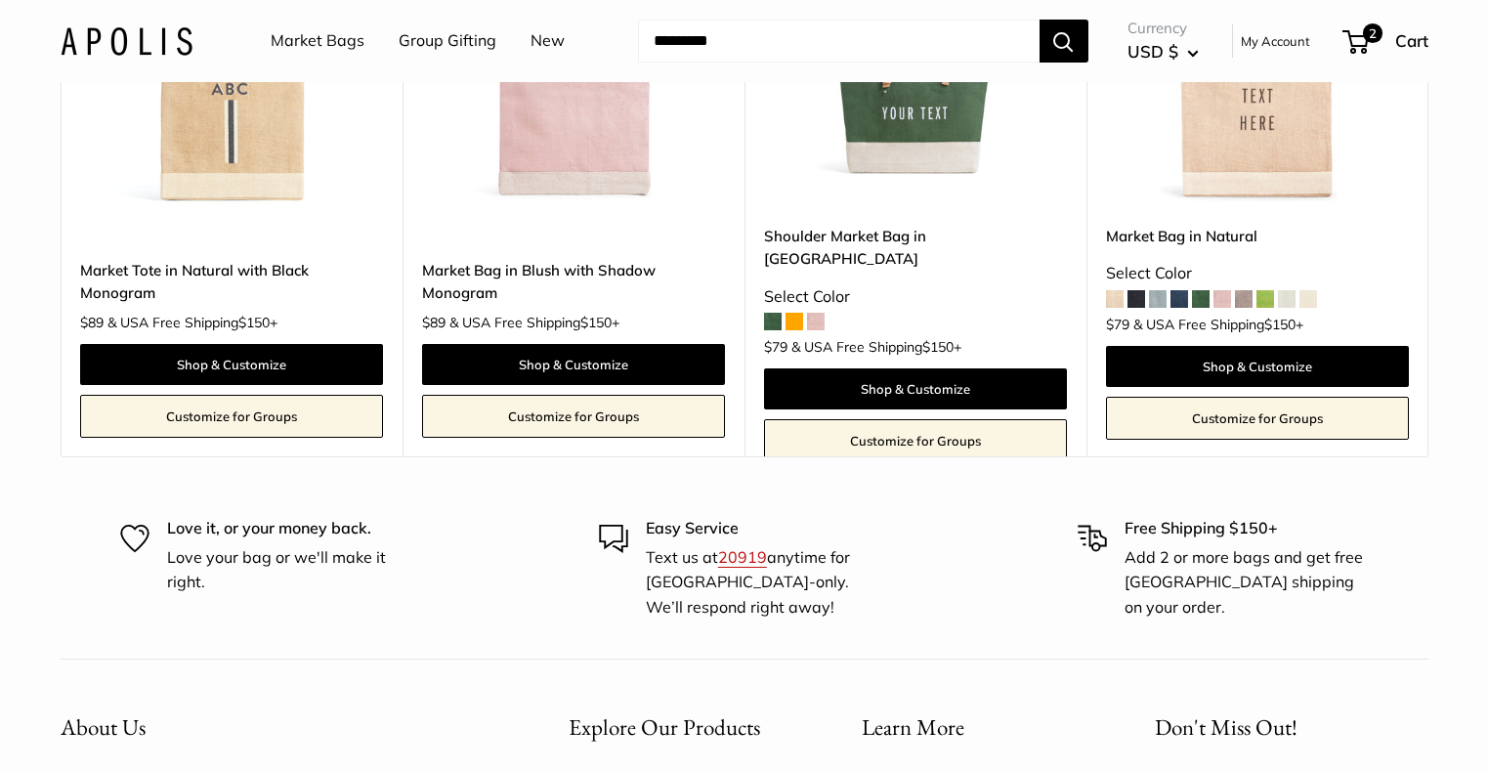
scroll to position [3245, 0]
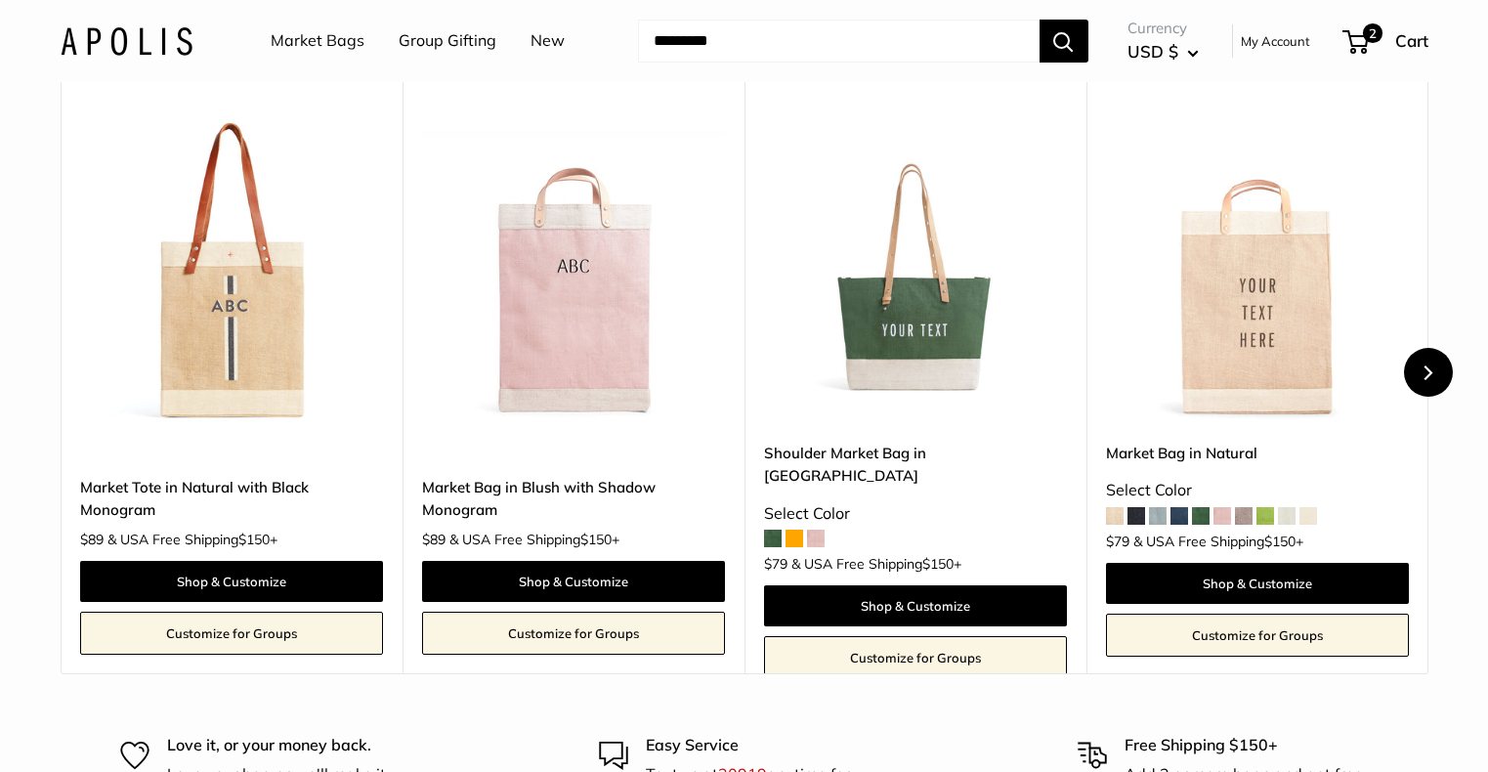
click at [1430, 380] on icon "Next" at bounding box center [1427, 372] width 15 height 15
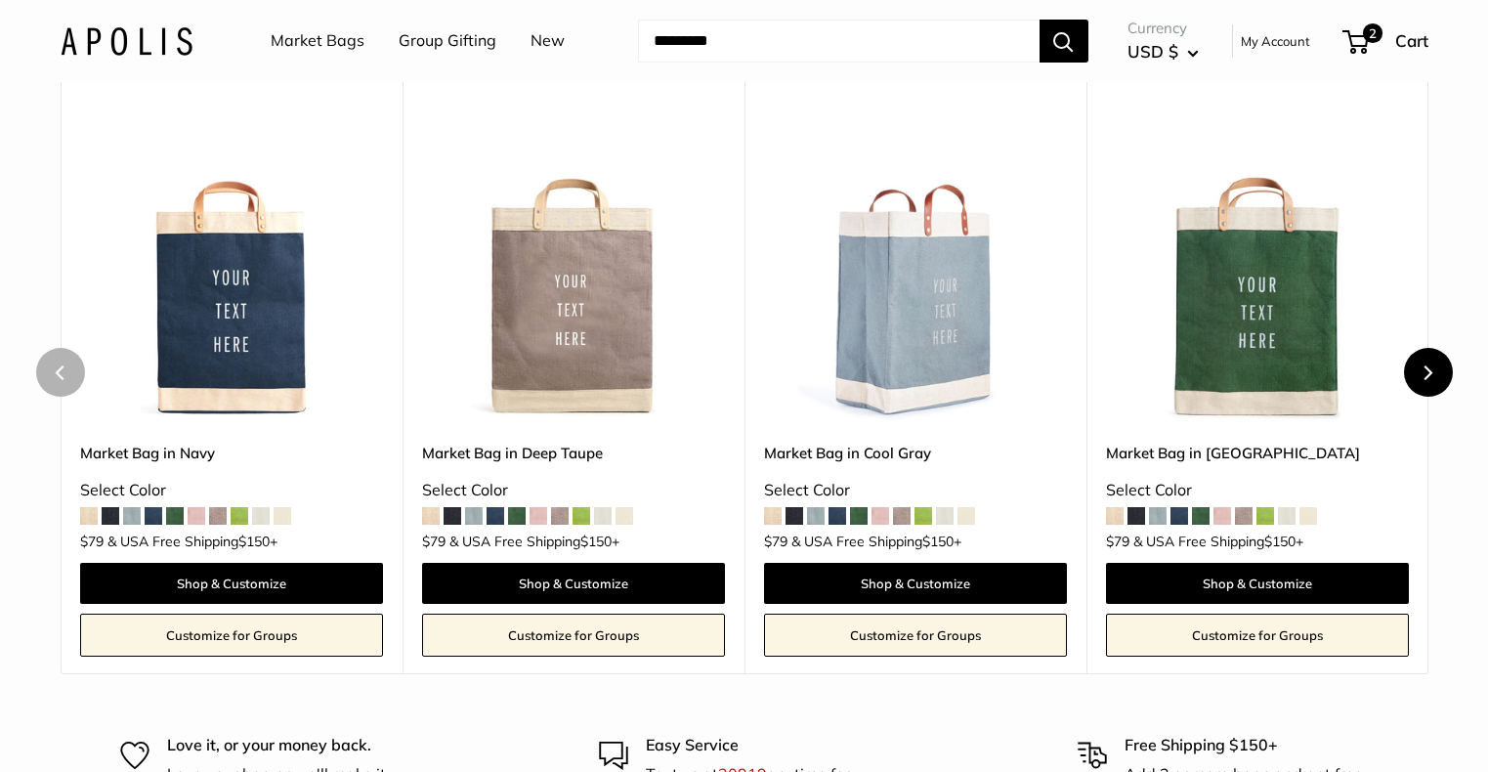
click at [1430, 380] on icon "Next" at bounding box center [1427, 372] width 15 height 15
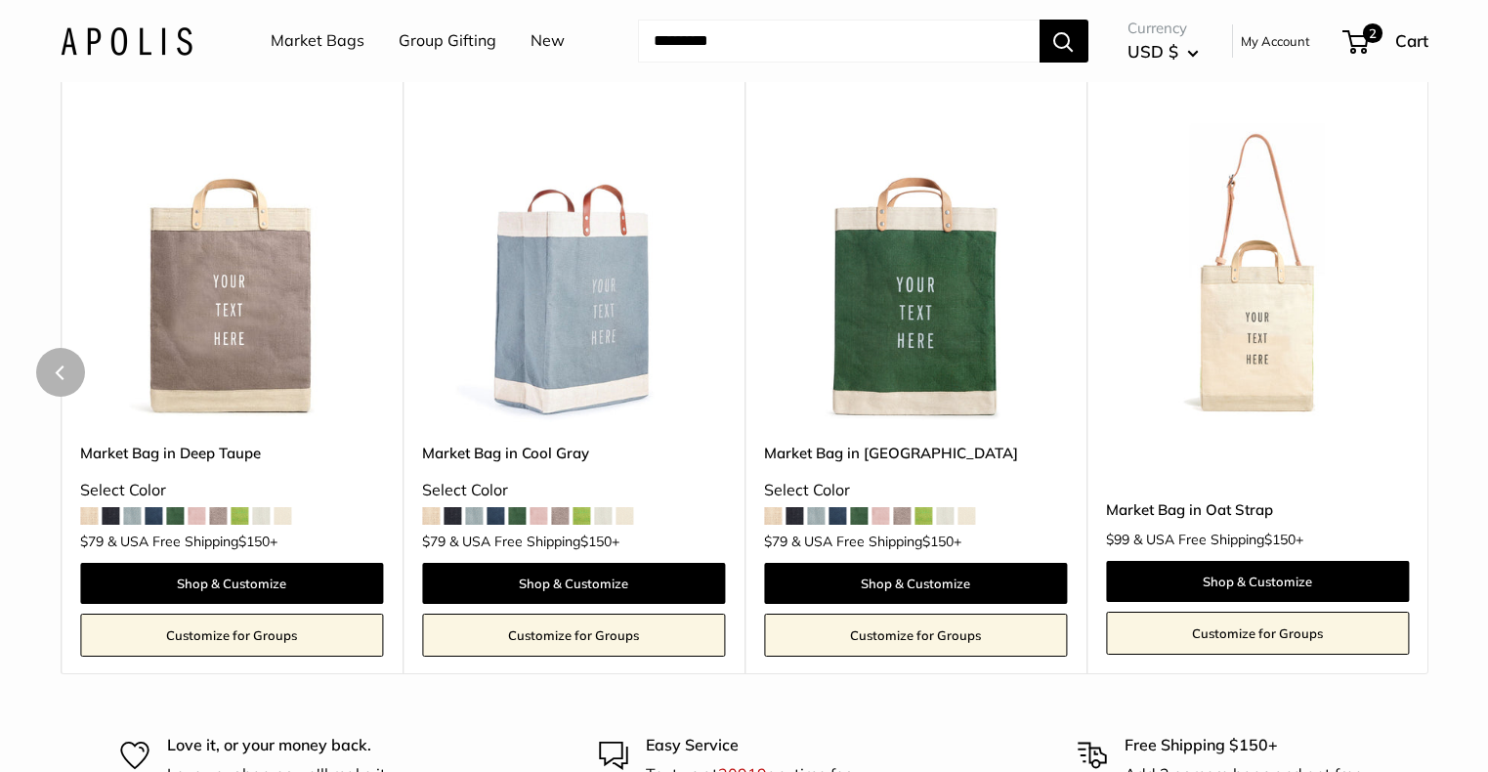
click at [1430, 390] on div "You May Also Like Upgrade: Next Day Fulfillment Customizable Monogram Long Hand…" at bounding box center [744, 343] width 1446 height 661
click at [848, 32] on input "Search..." at bounding box center [839, 41] width 402 height 43
type input "********"
click at [1064, 40] on button "Search" at bounding box center [1064, 41] width 49 height 43
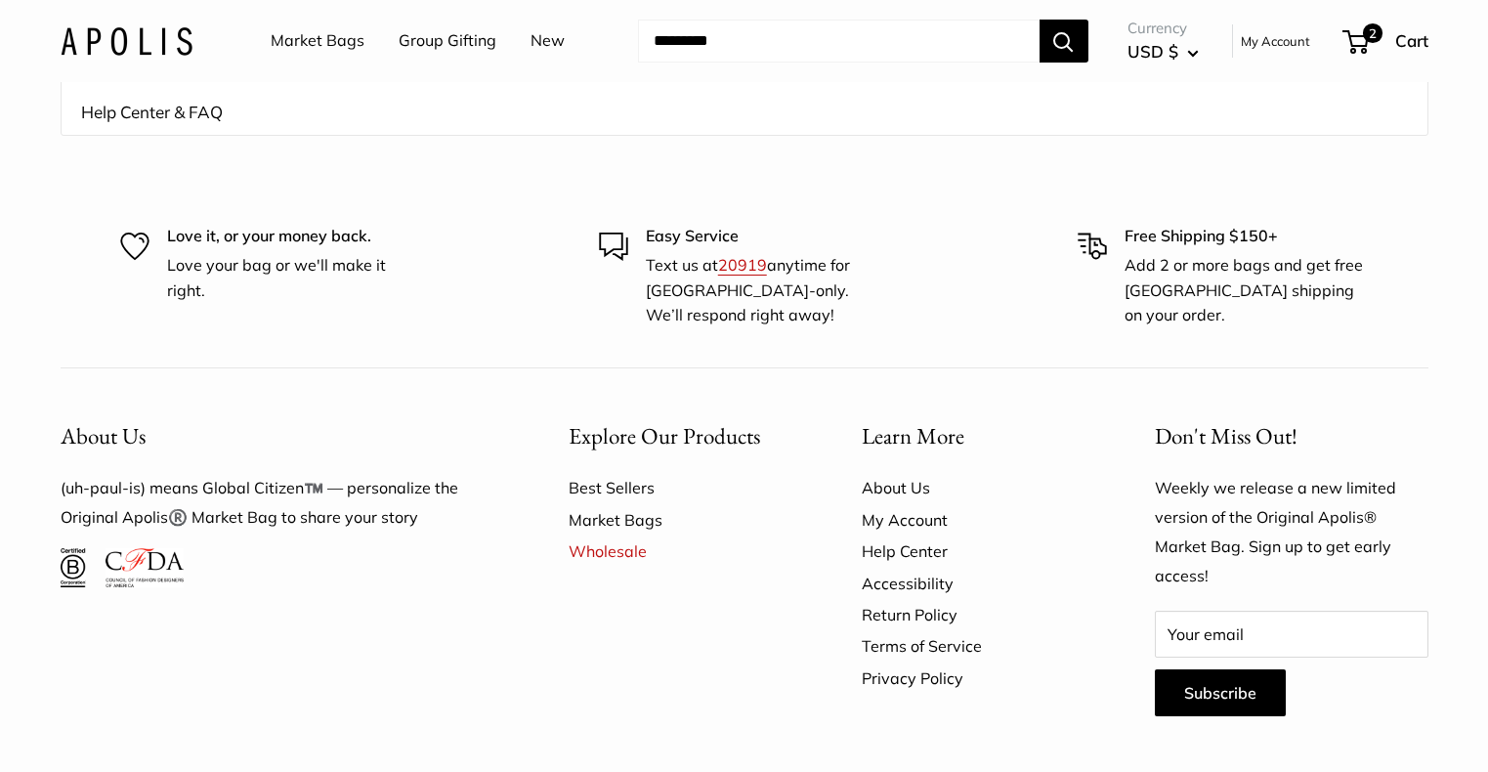
scroll to position [1887, 0]
click at [893, 539] on link "Help Center" at bounding box center [974, 549] width 225 height 31
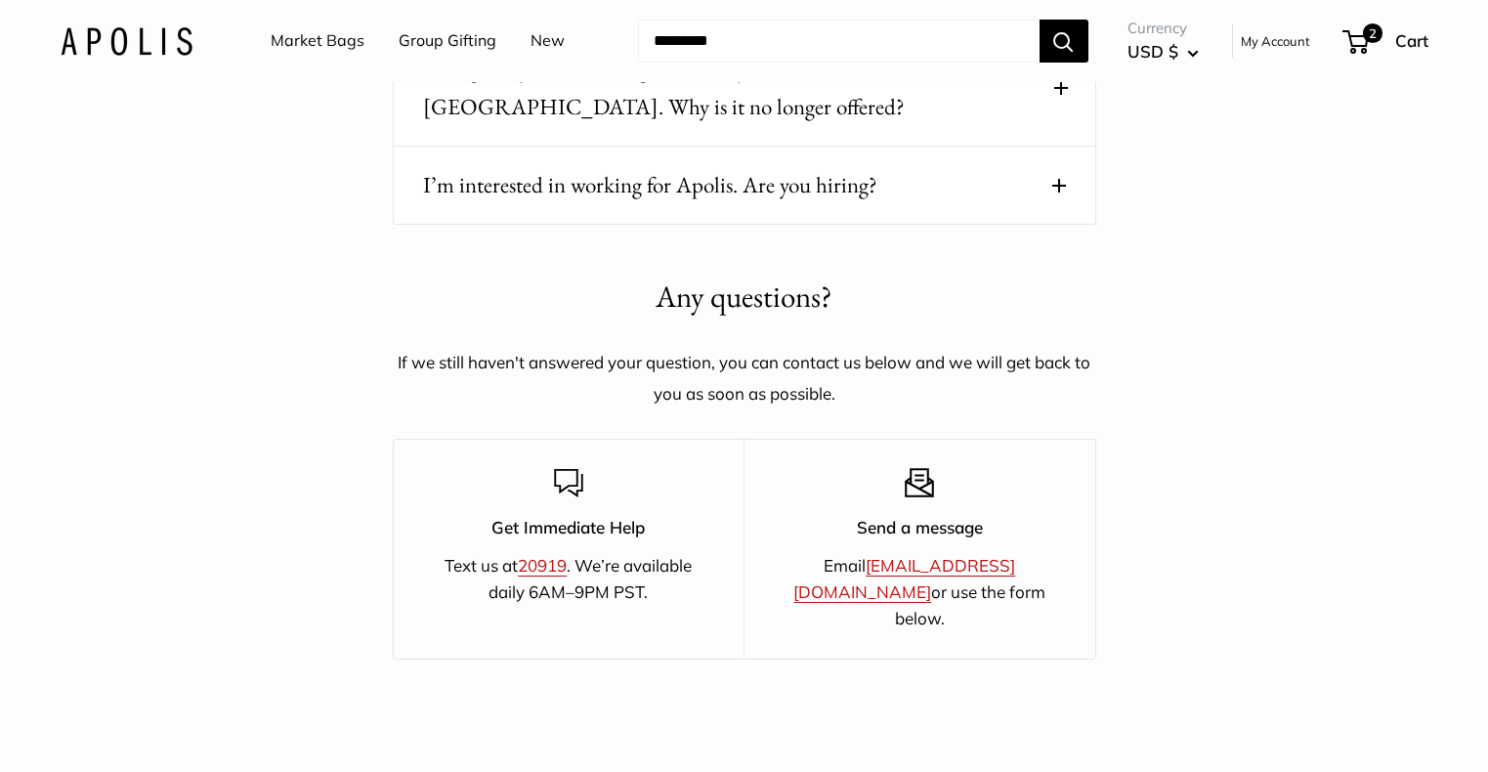
scroll to position [3175, 0]
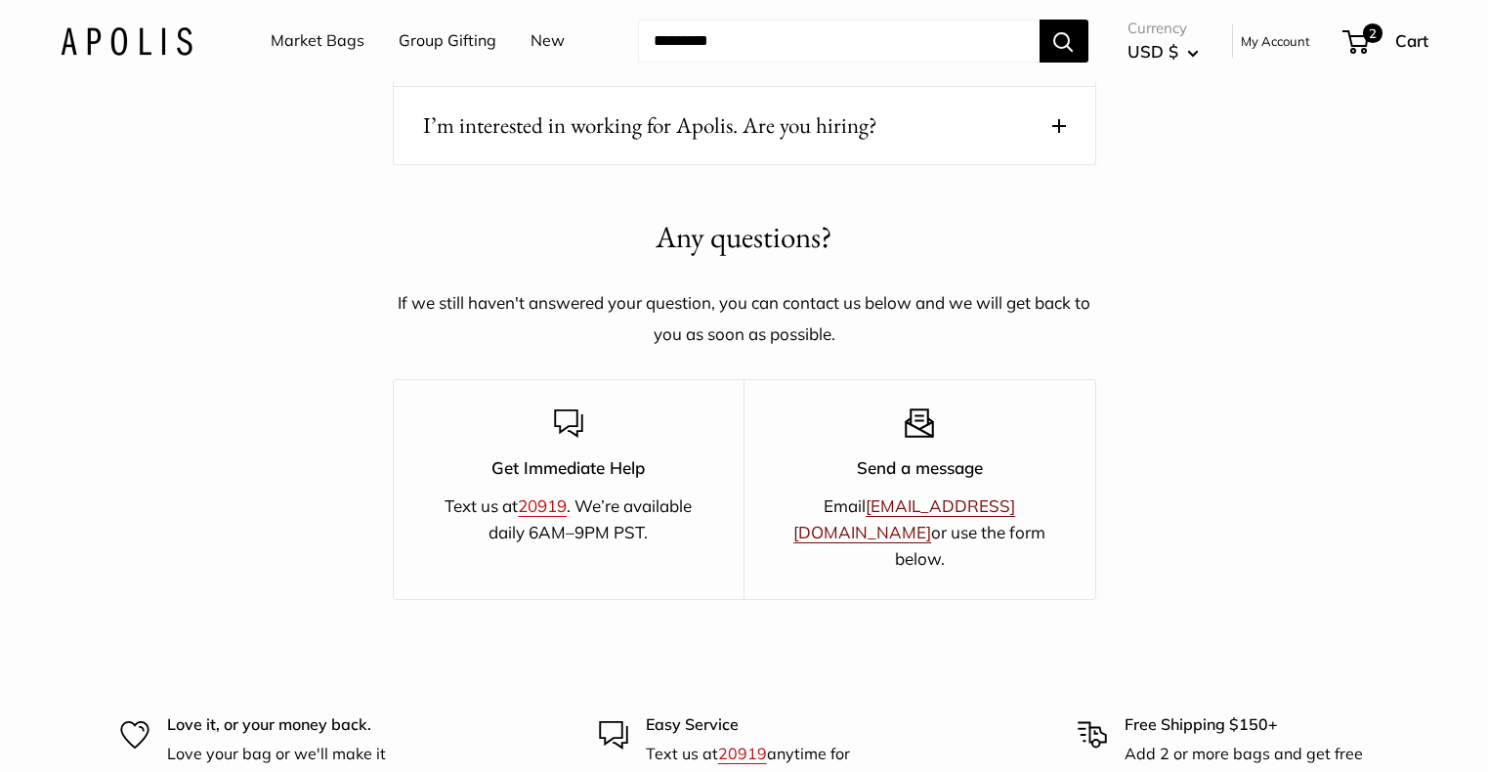
click at [875, 495] on link "[EMAIL_ADDRESS][DOMAIN_NAME]" at bounding box center [904, 518] width 222 height 47
